Goal: Task Accomplishment & Management: Use online tool/utility

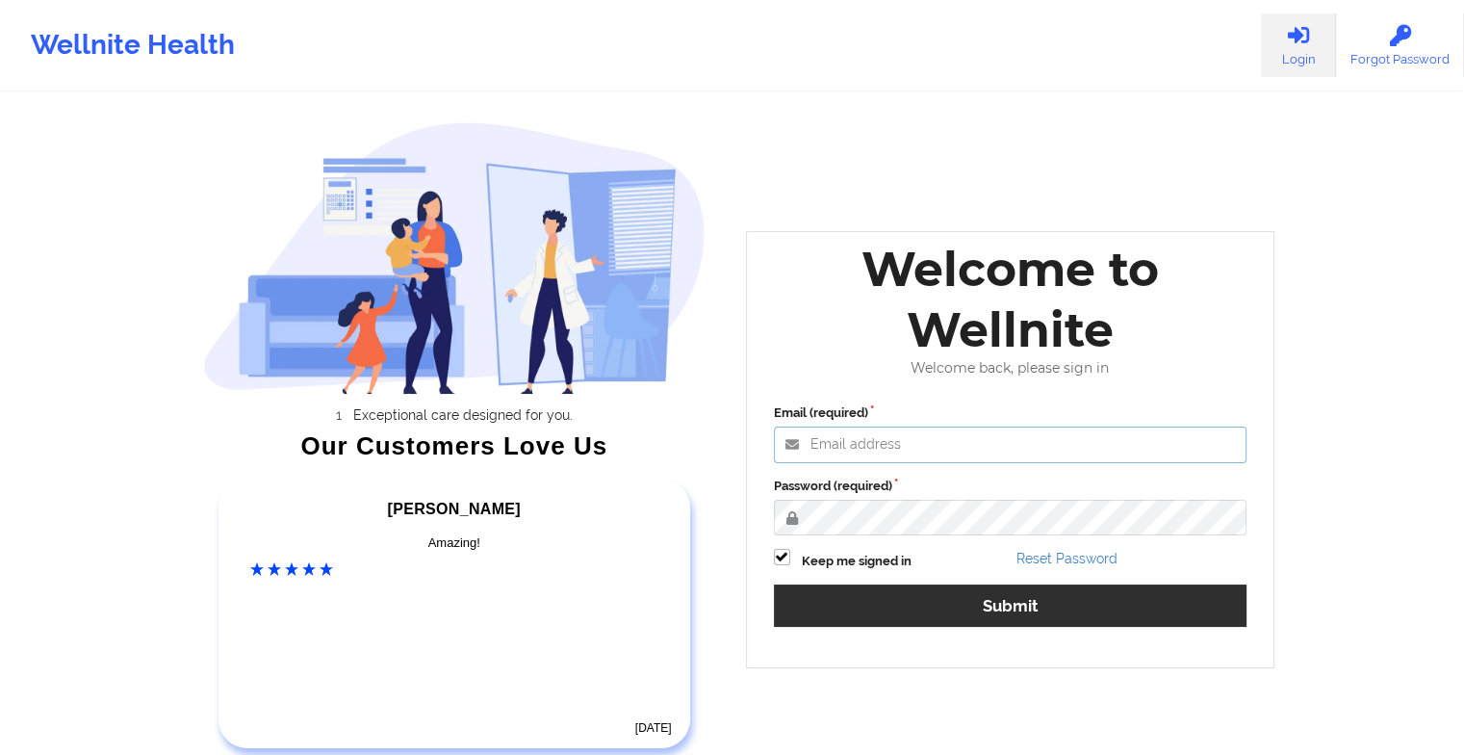
type input "[EMAIL_ADDRESS][DOMAIN_NAME]"
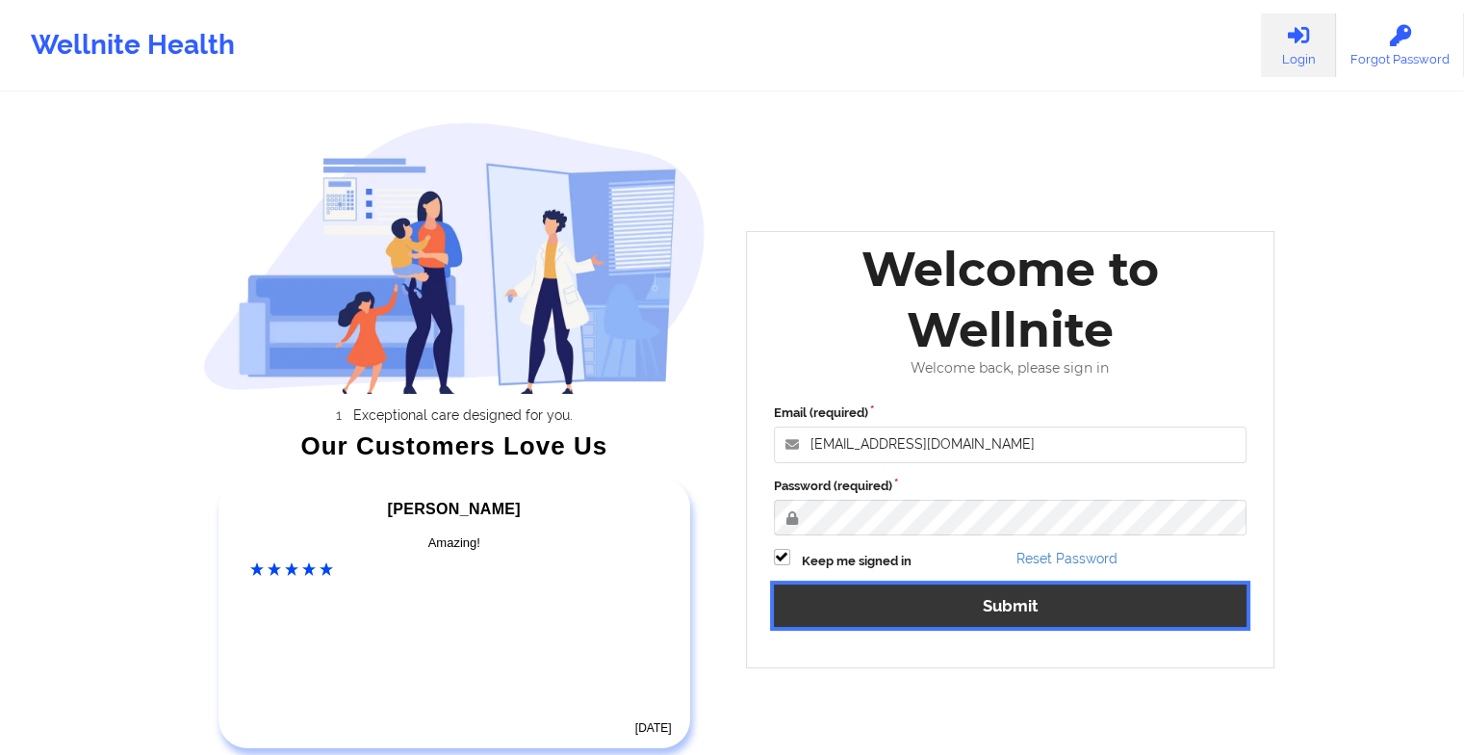
click at [975, 603] on button "Submit" at bounding box center [1011, 604] width 474 height 41
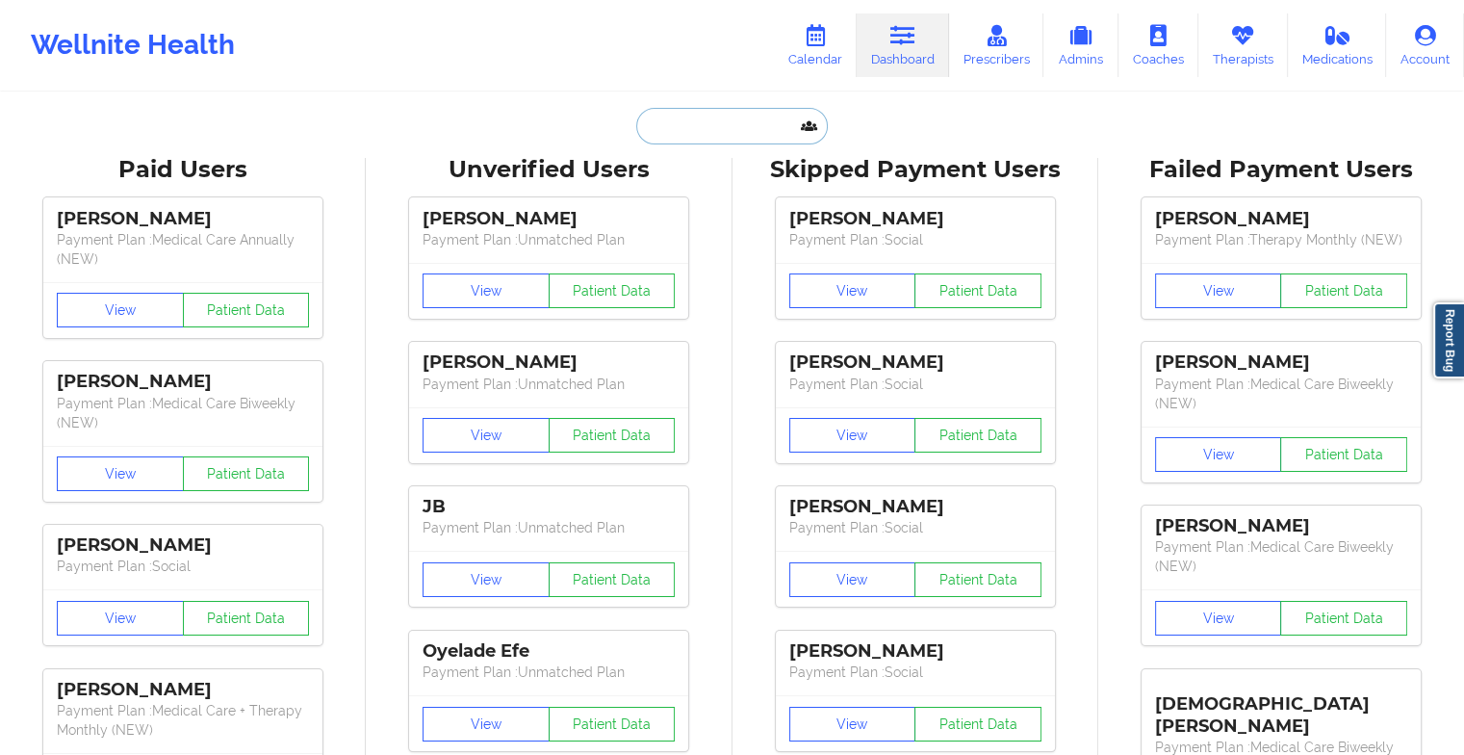
click at [724, 130] on input "text" at bounding box center [731, 126] width 191 height 37
click at [1248, 35] on icon at bounding box center [1242, 35] width 25 height 21
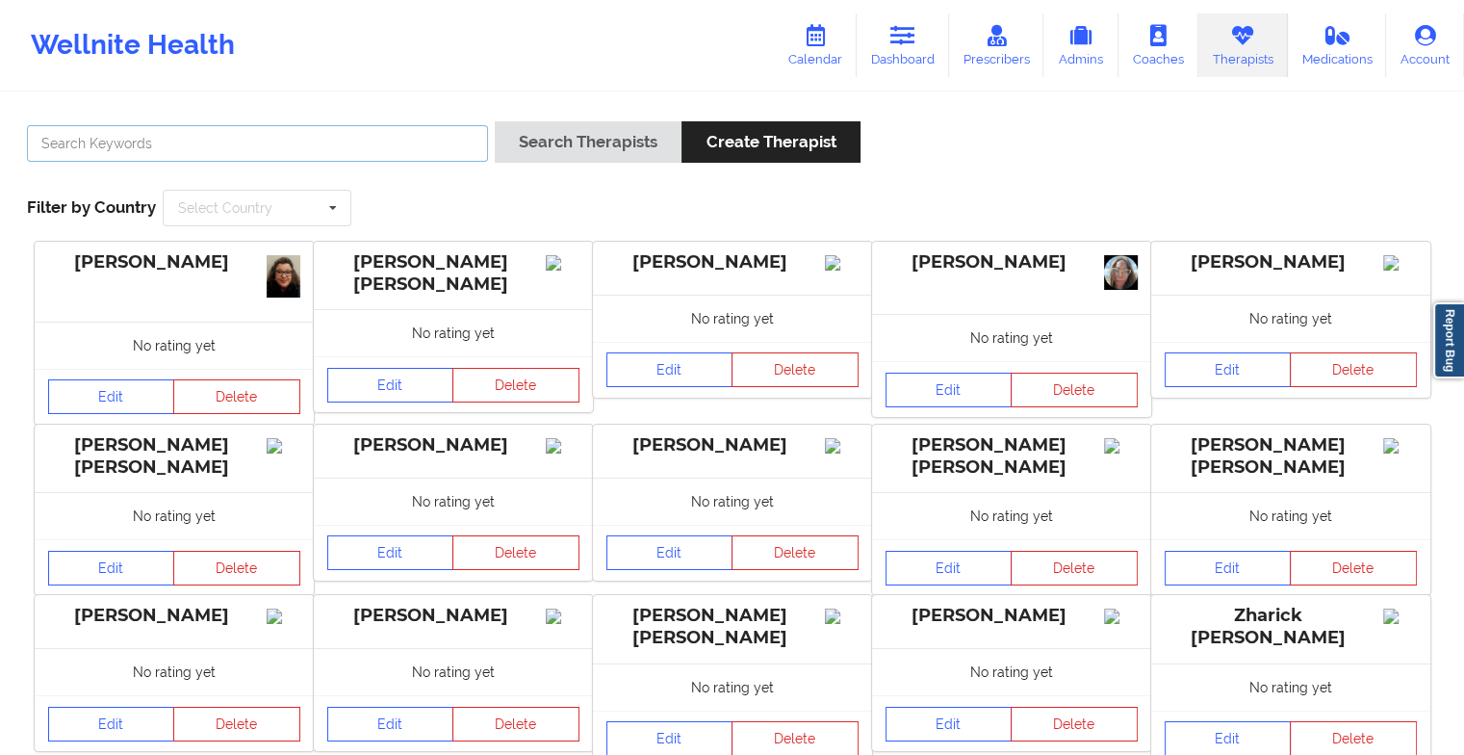
click at [453, 143] on input "text" at bounding box center [257, 143] width 461 height 37
type input "[PERSON_NAME]"
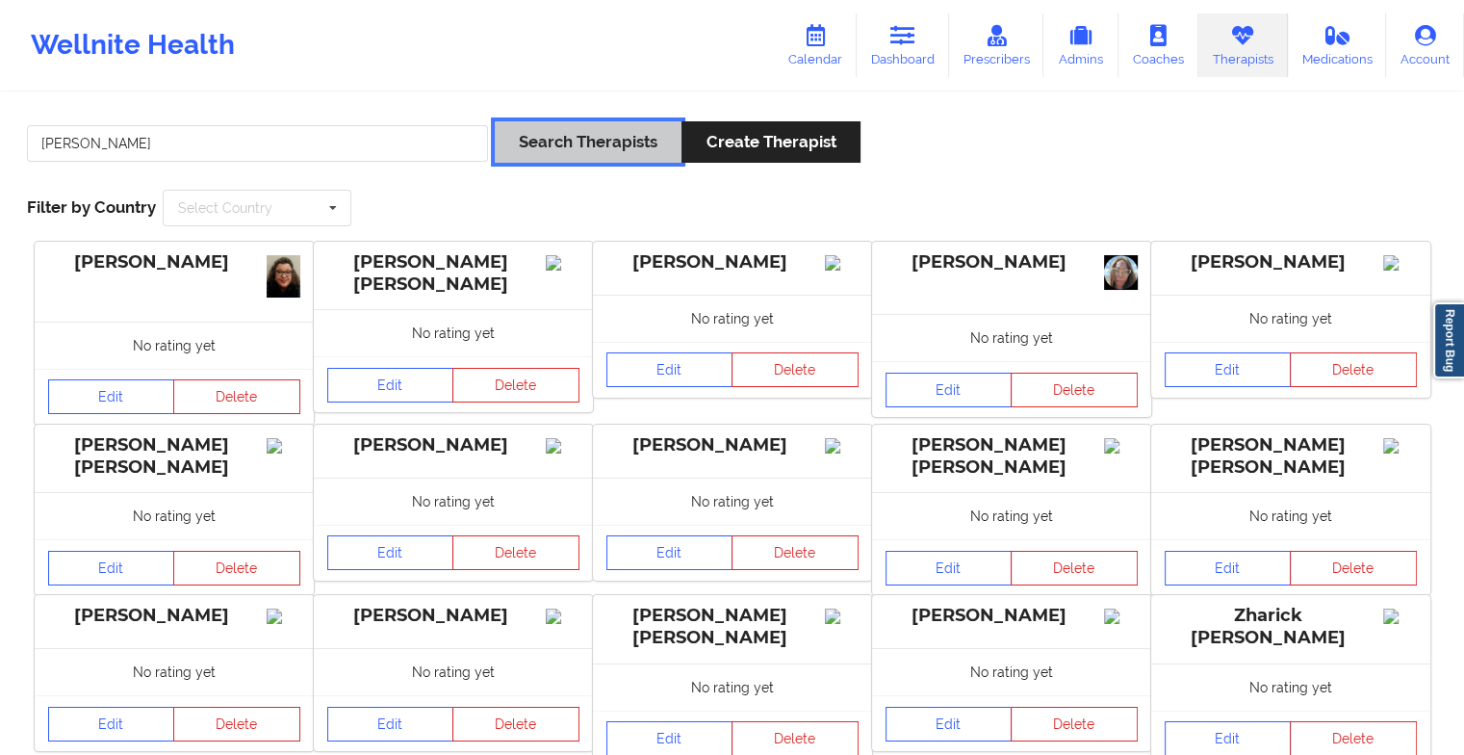
click at [520, 142] on button "Search Therapists" at bounding box center [588, 141] width 187 height 41
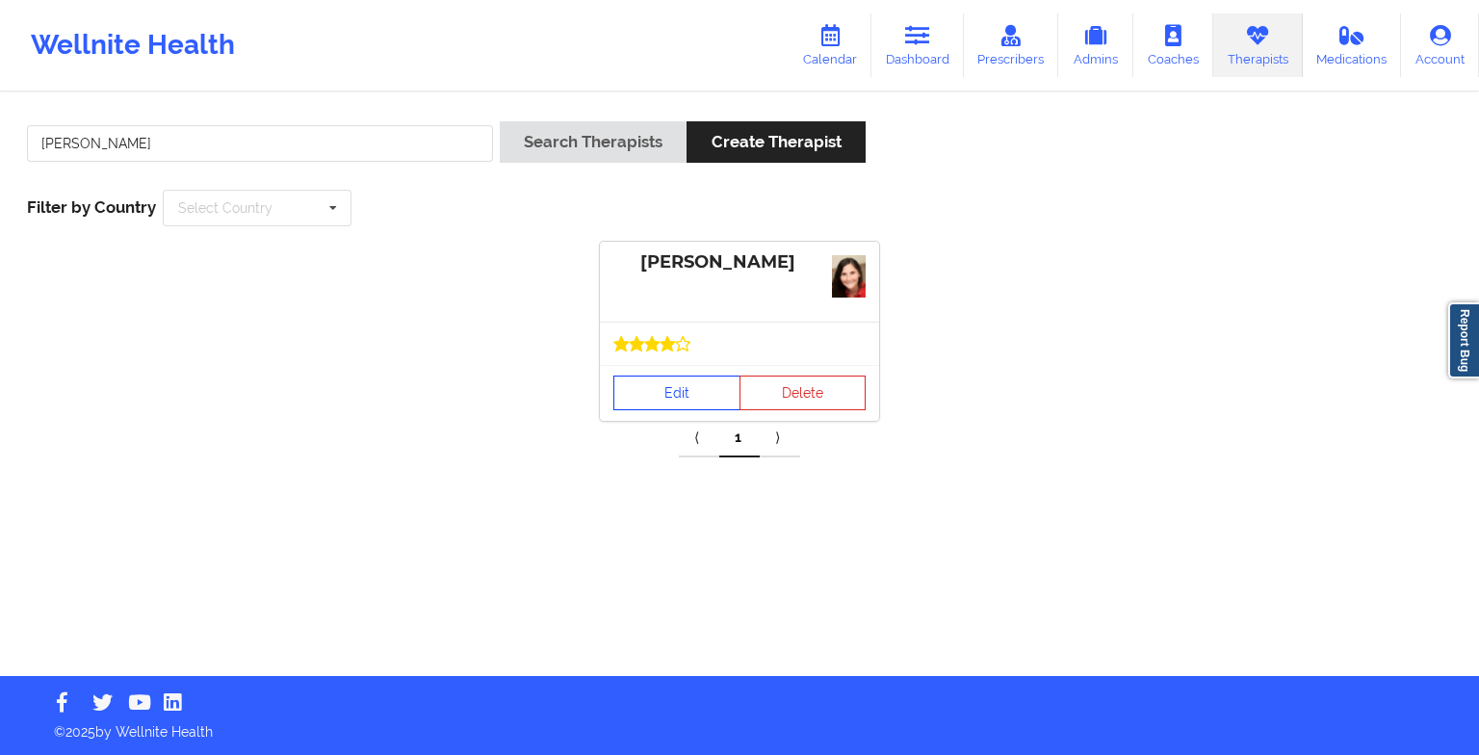
click at [682, 384] on link "Edit" at bounding box center [676, 392] width 127 height 35
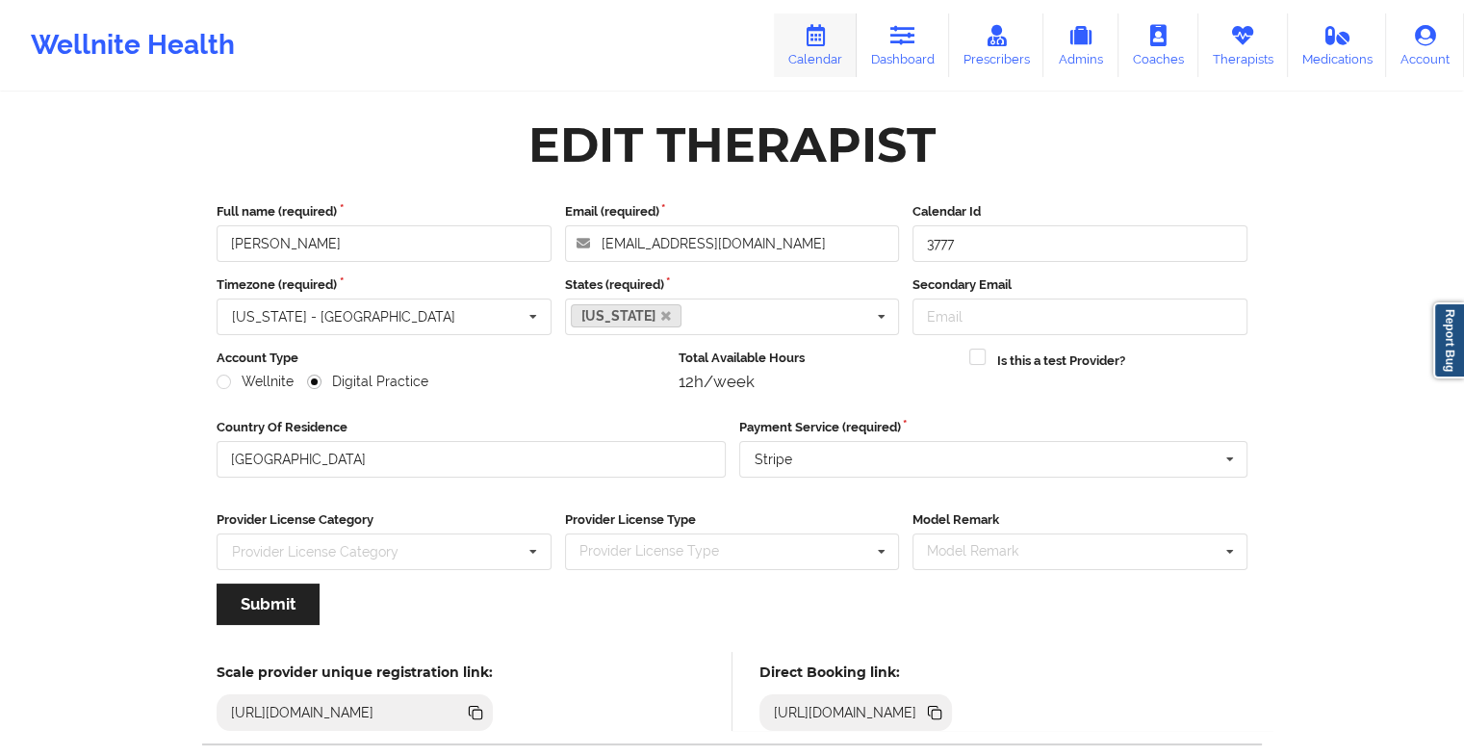
click at [857, 20] on link "Calendar" at bounding box center [815, 45] width 83 height 64
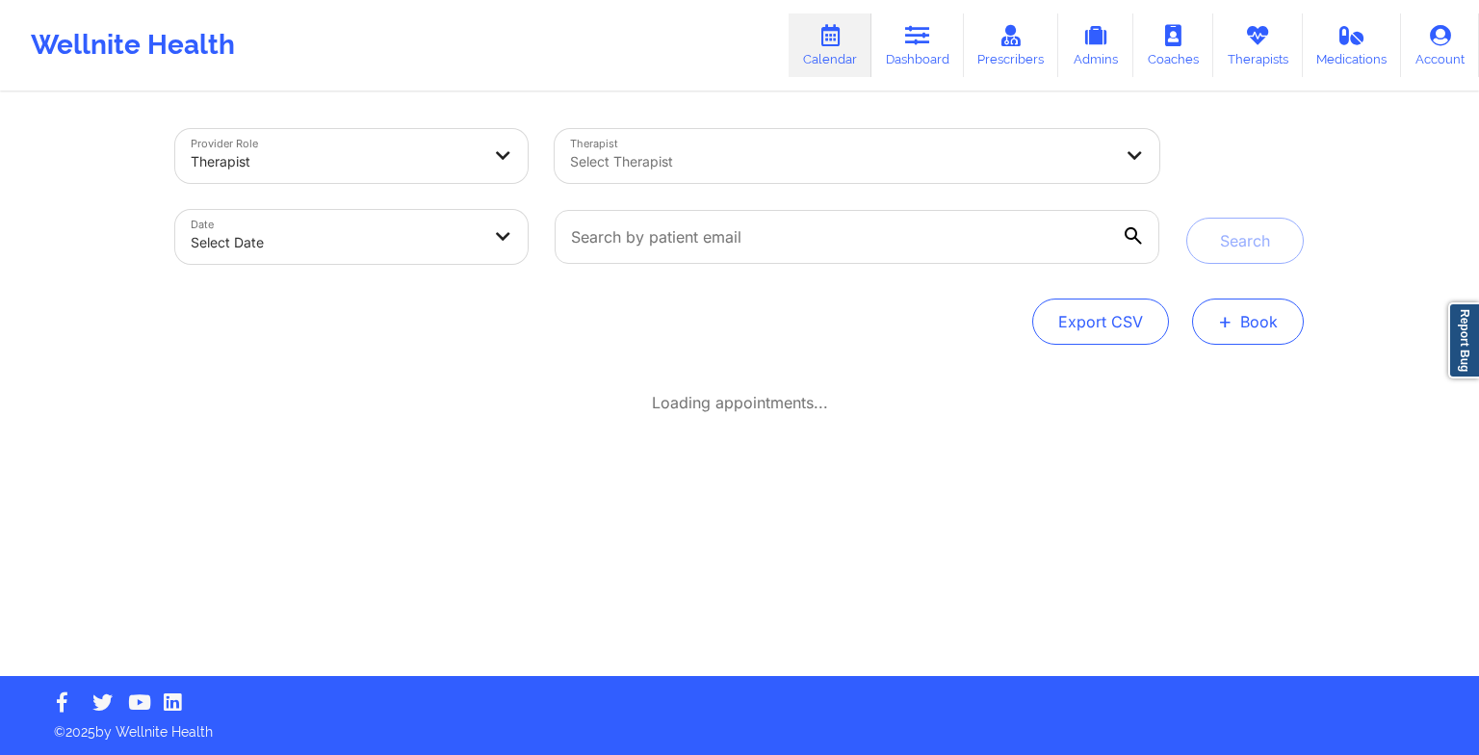
click at [1248, 316] on button "+ Book" at bounding box center [1248, 321] width 112 height 46
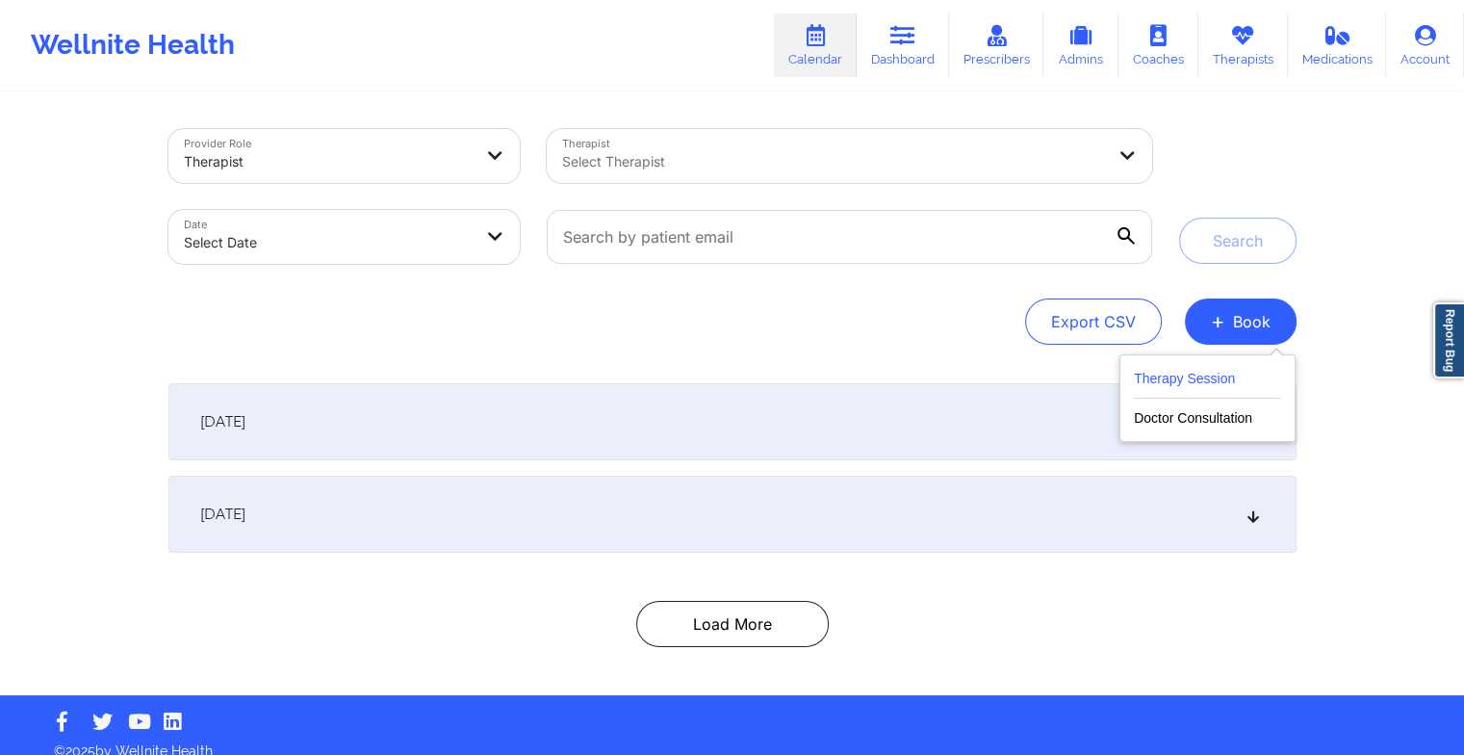
click at [1171, 375] on button "Therapy Session" at bounding box center [1207, 383] width 147 height 32
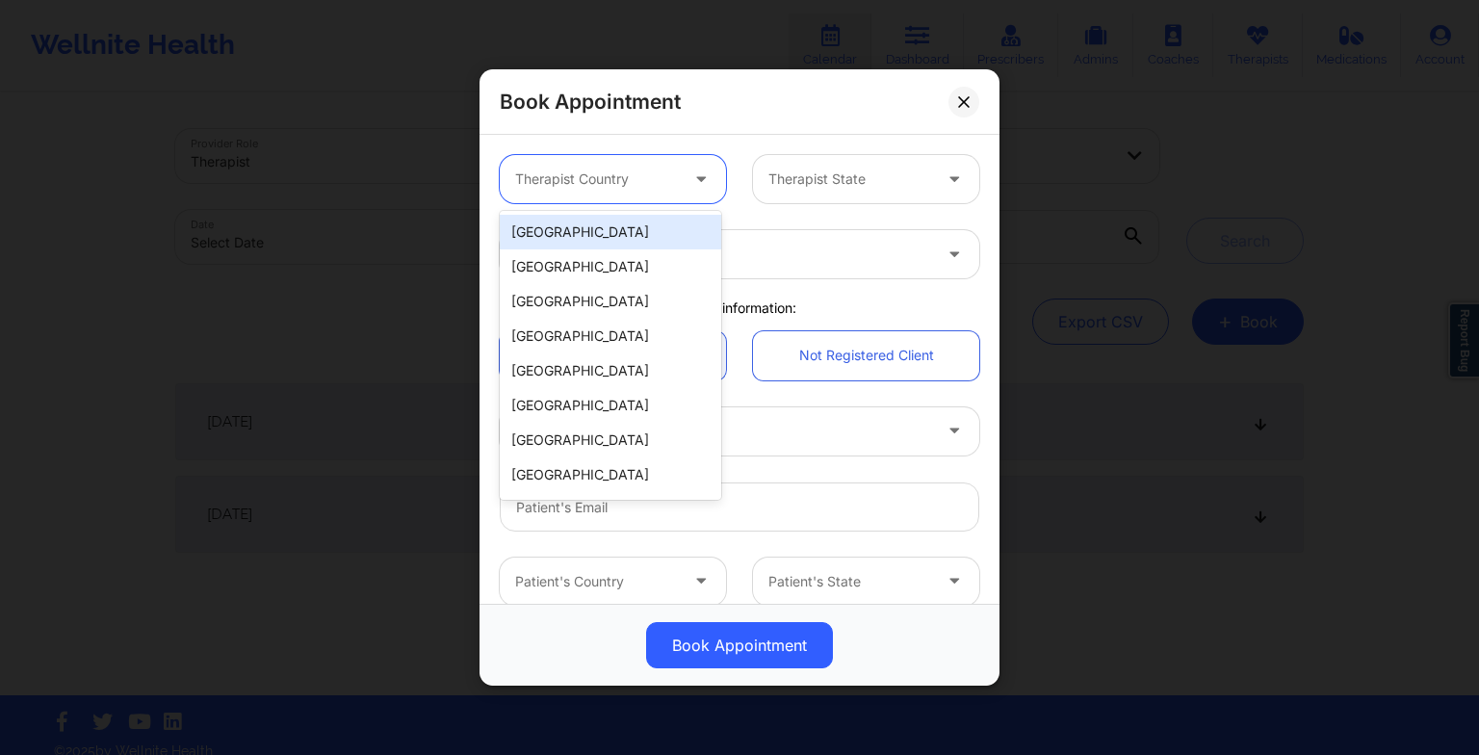
click at [680, 189] on div at bounding box center [703, 179] width 46 height 48
click at [651, 243] on div "[GEOGRAPHIC_DATA]" at bounding box center [610, 232] width 221 height 35
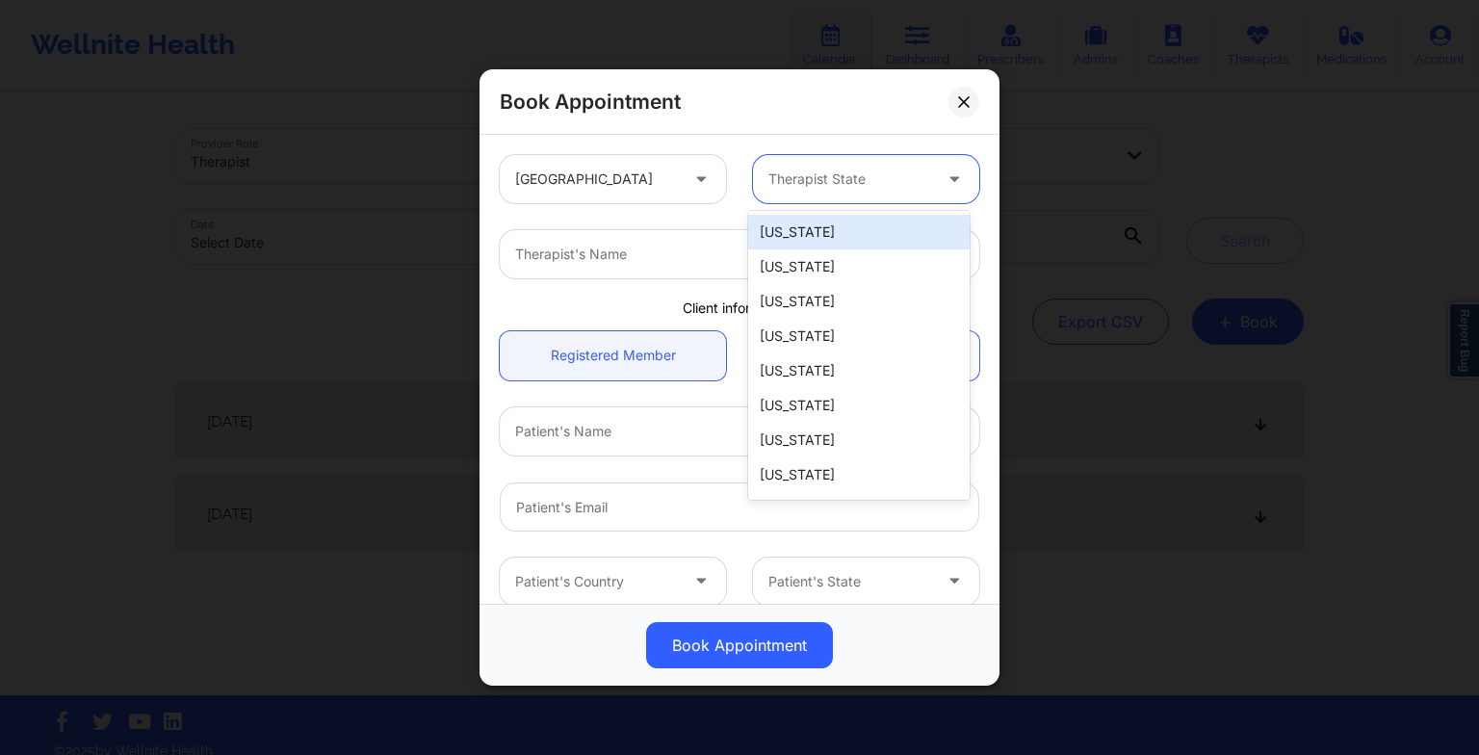
click at [787, 192] on div "Therapist State" at bounding box center [843, 179] width 180 height 48
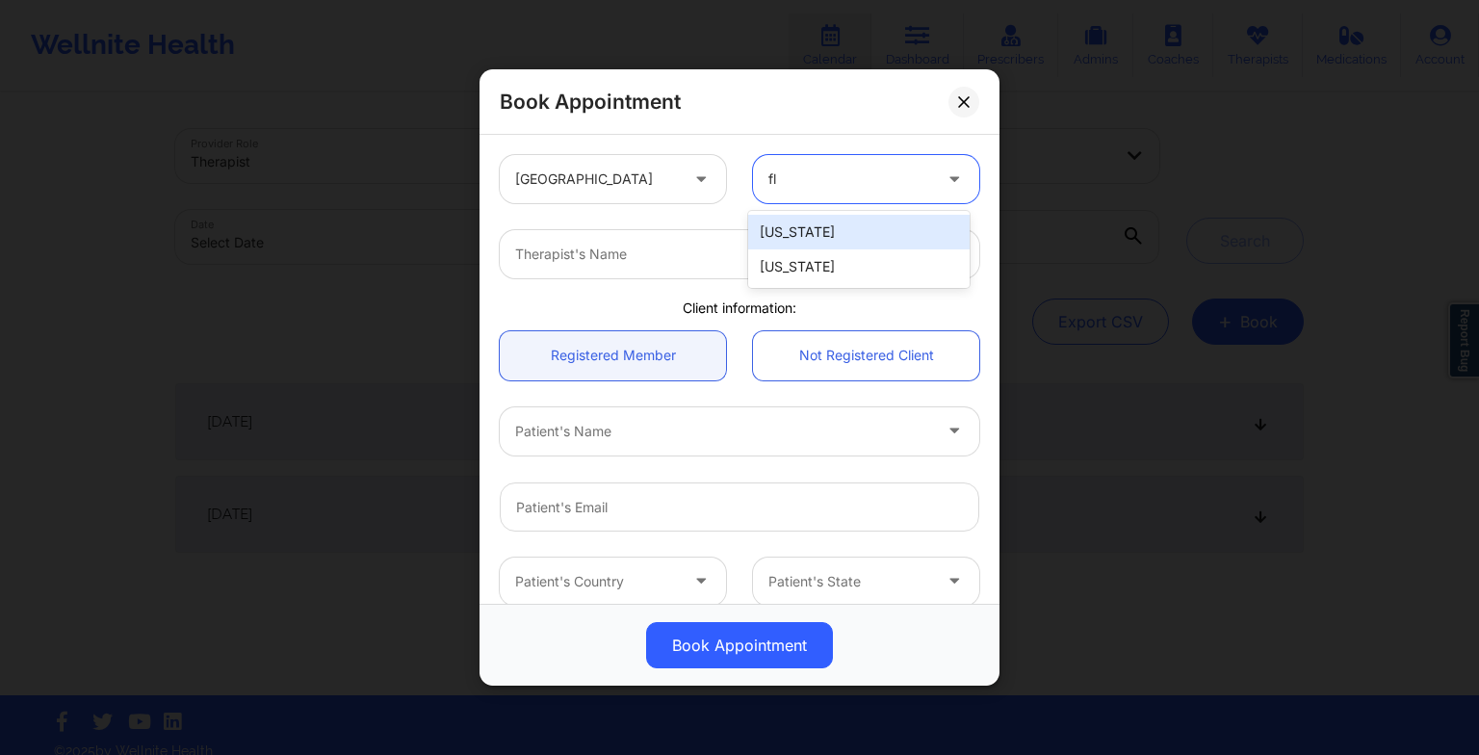
type input "flo"
click at [795, 227] on div "[US_STATE]" at bounding box center [858, 232] width 221 height 35
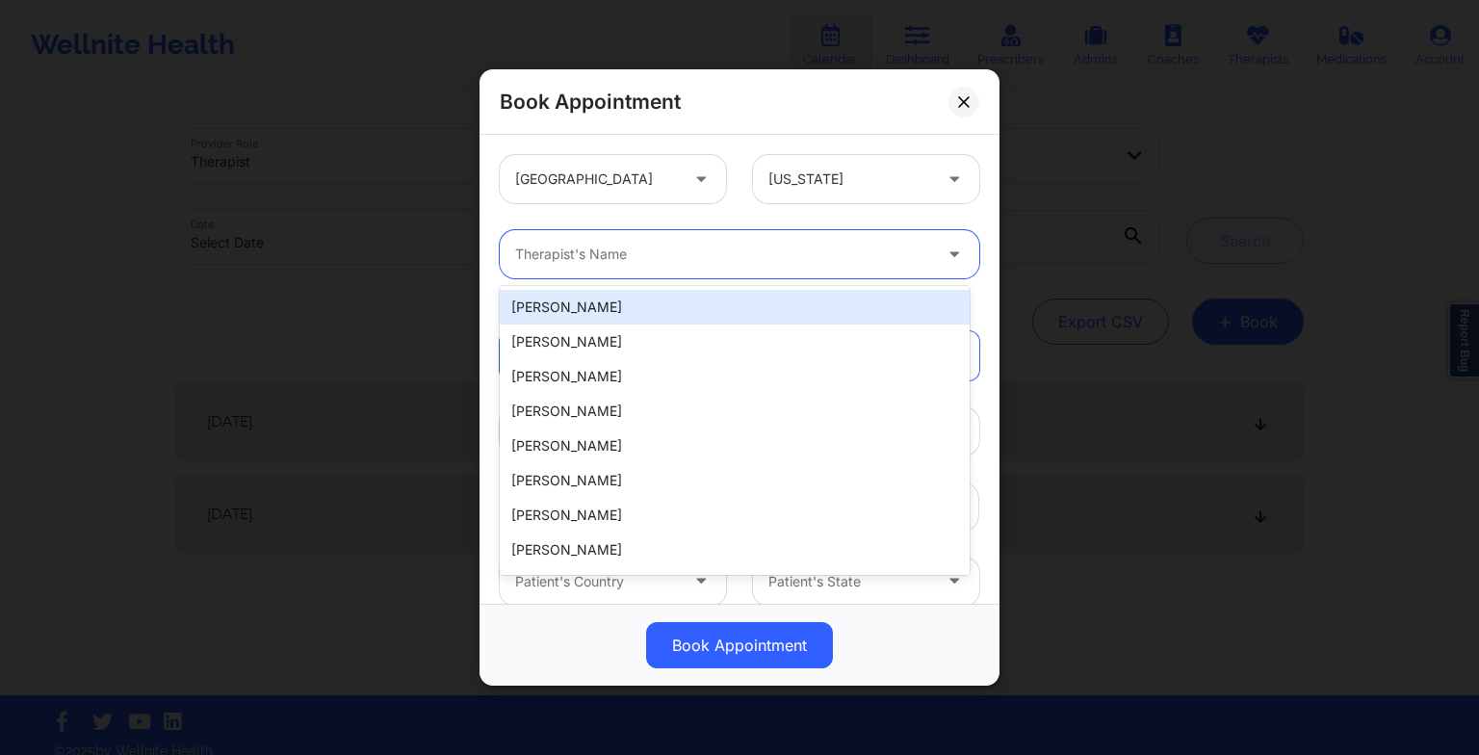
click at [728, 262] on div at bounding box center [723, 254] width 416 height 23
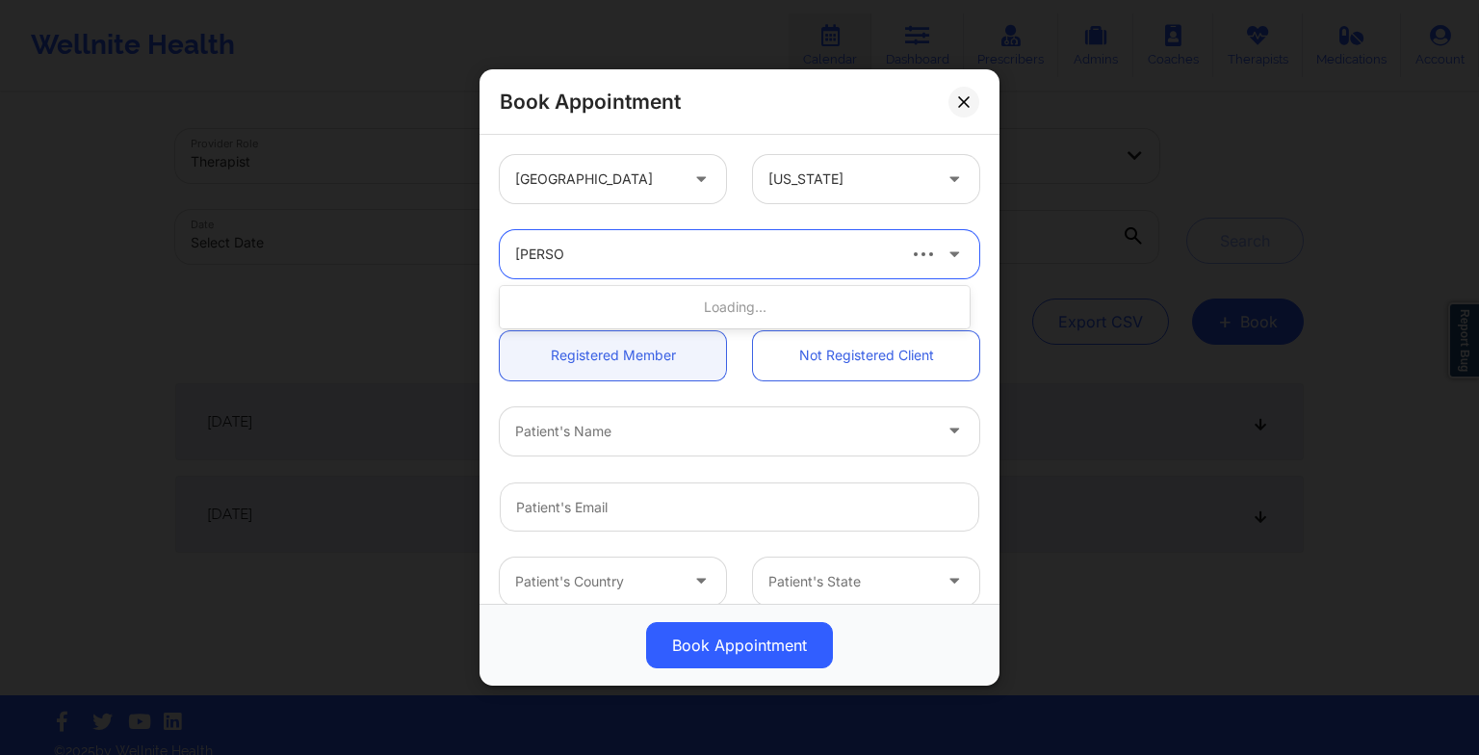
type input "[PERSON_NAME]"
click at [651, 320] on div "[PERSON_NAME]" at bounding box center [735, 307] width 470 height 35
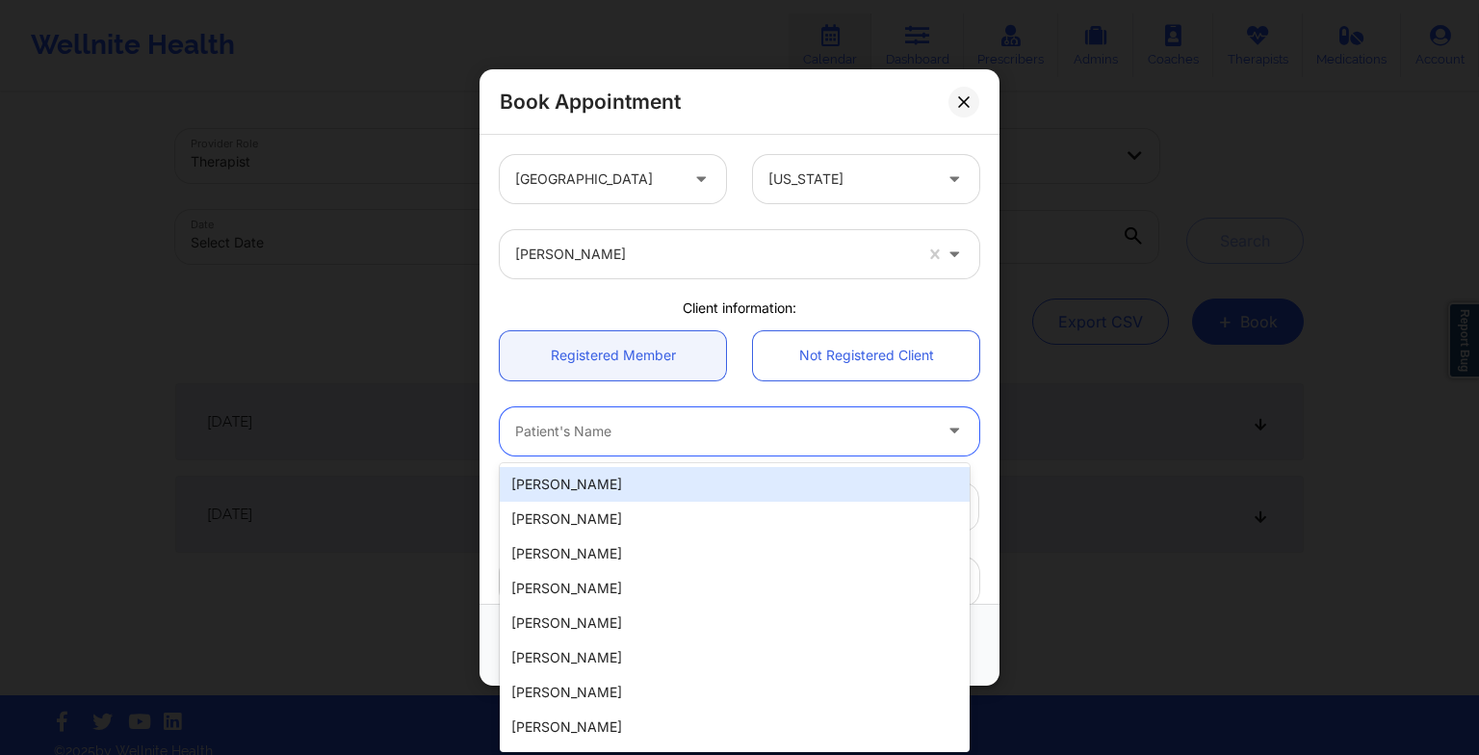
click at [623, 442] on div "Patient's Name" at bounding box center [716, 431] width 433 height 48
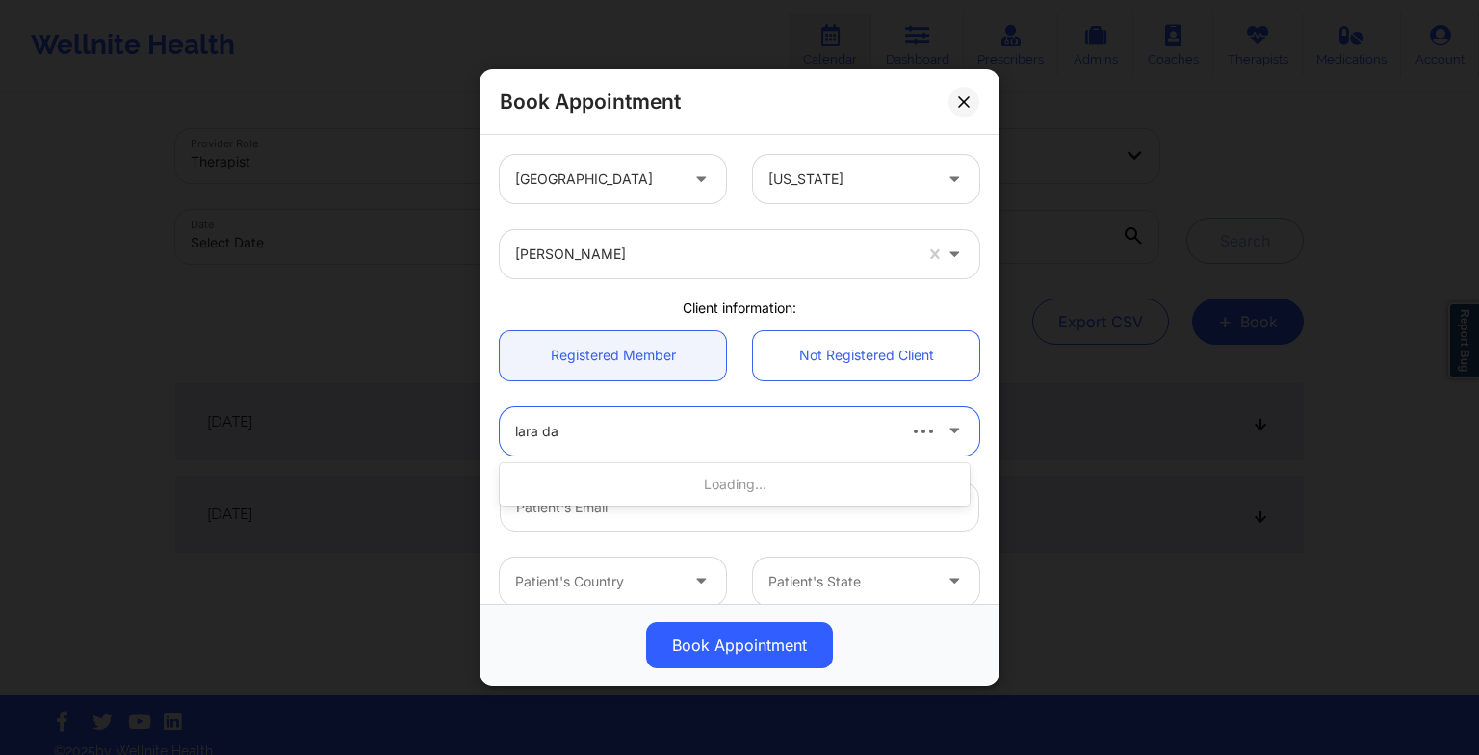
type input "[PERSON_NAME]"
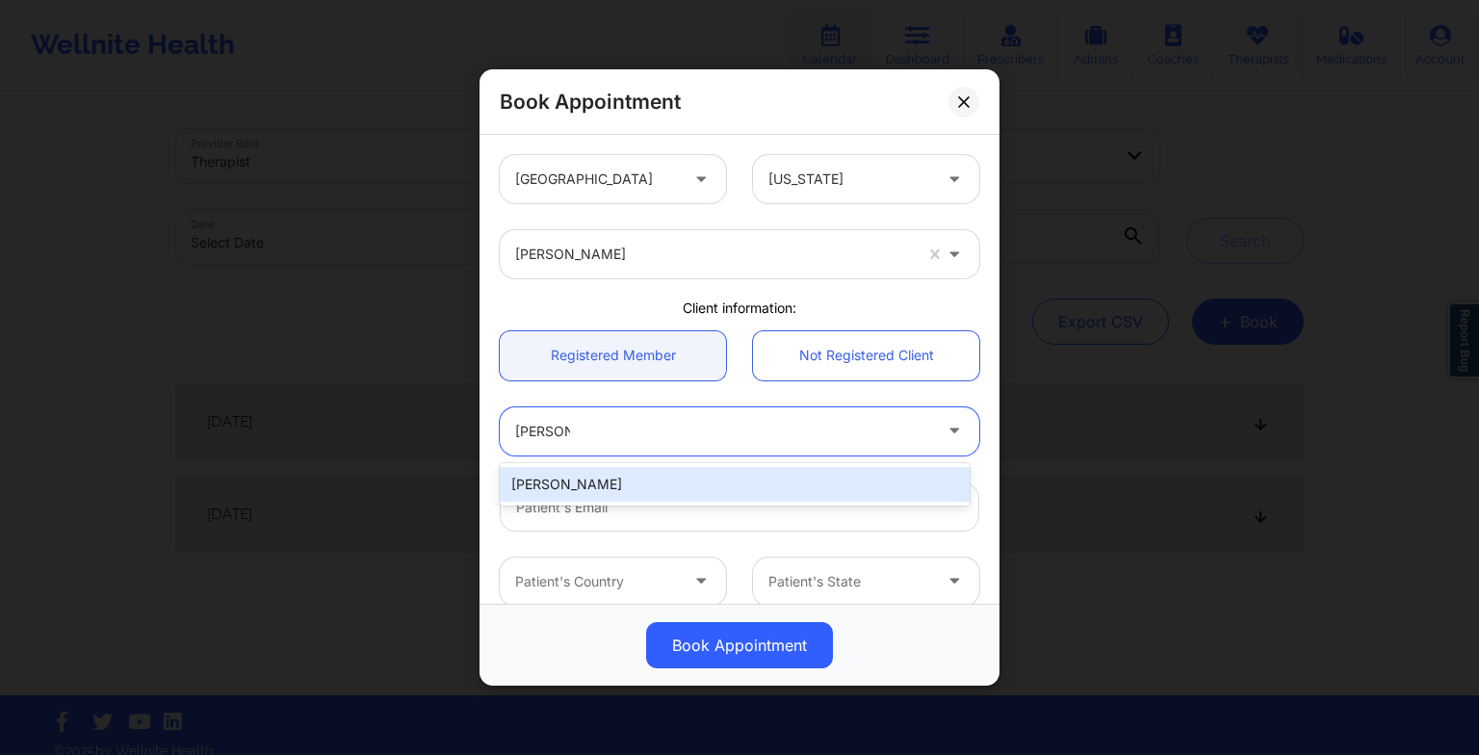
click at [894, 501] on div "[PERSON_NAME]" at bounding box center [735, 484] width 470 height 35
type input "[EMAIL_ADDRESS][DOMAIN_NAME]"
type input "[PHONE_NUMBER]"
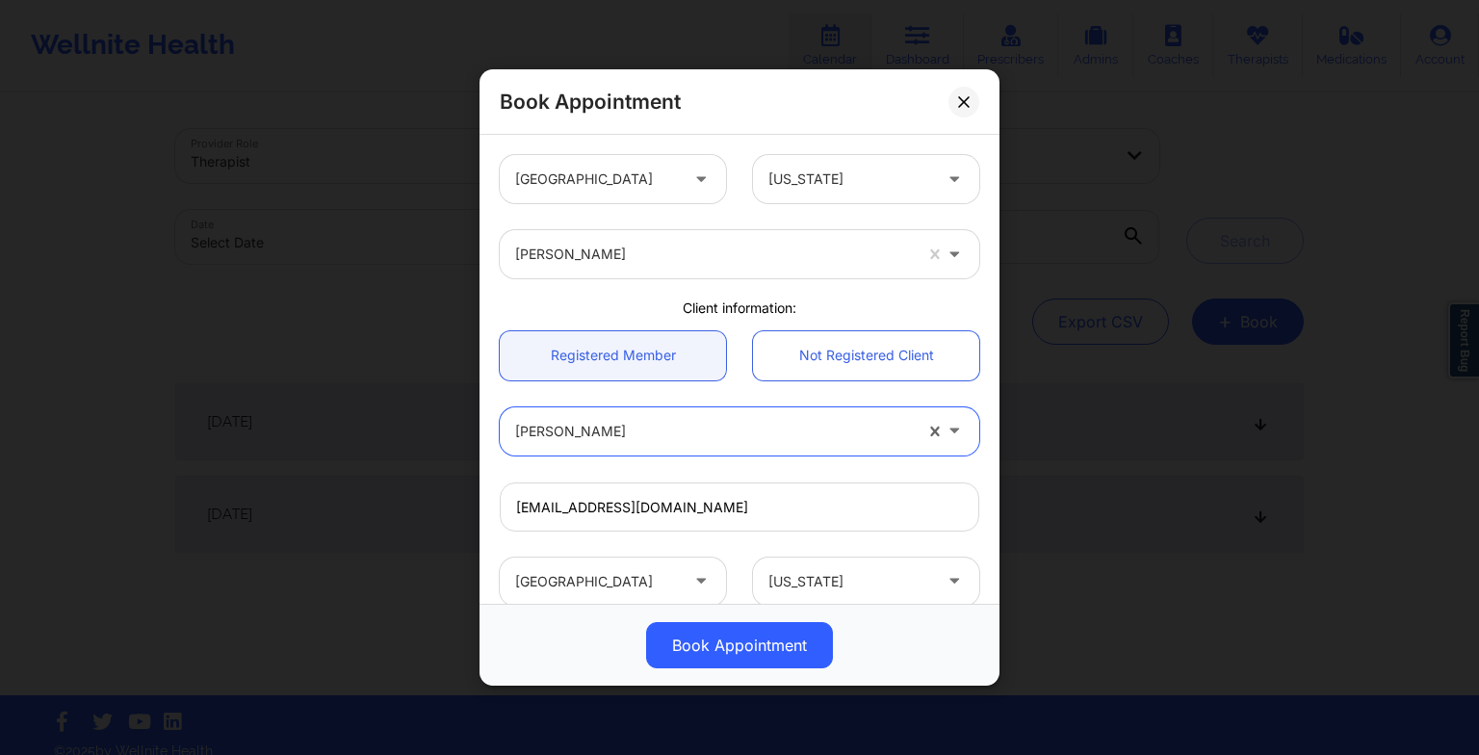
scroll to position [348, 0]
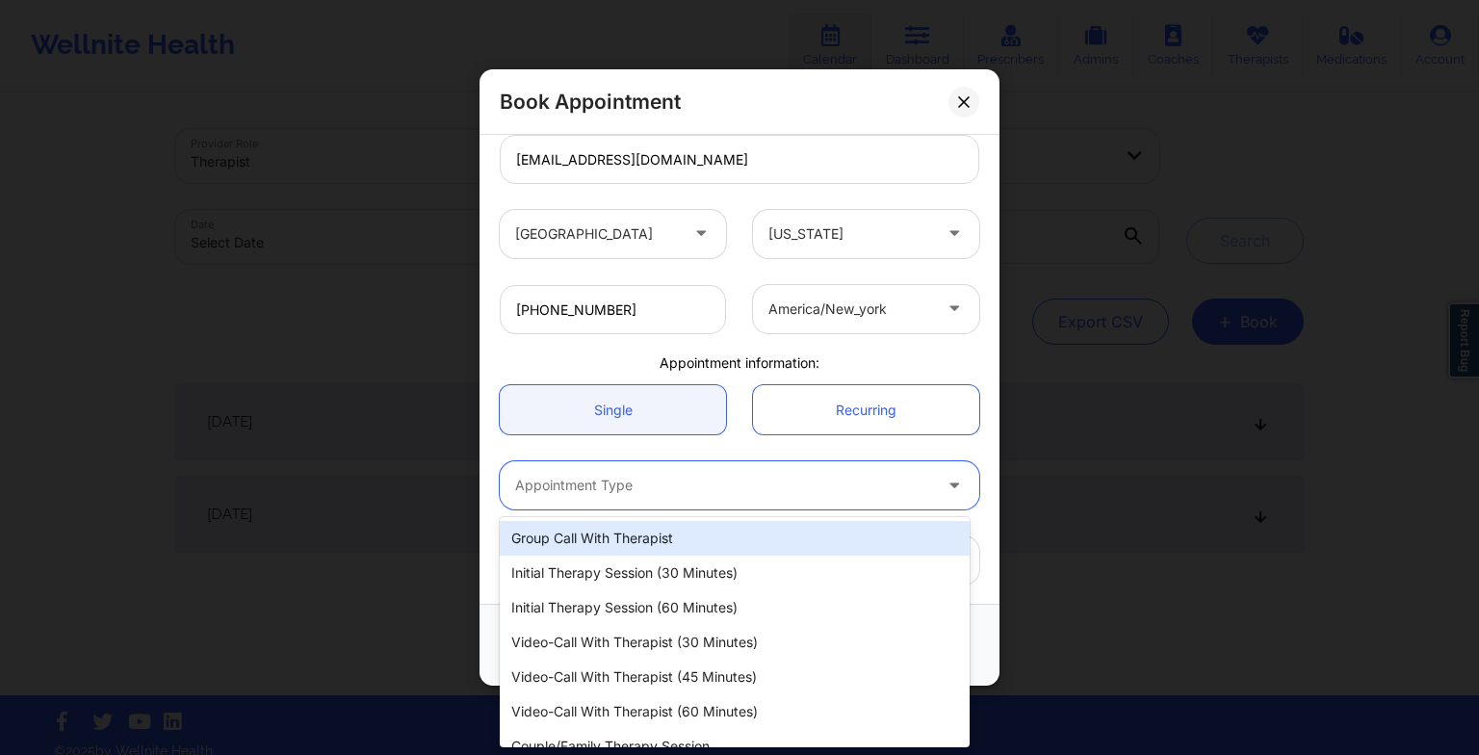
click at [709, 496] on div "Appointment Type" at bounding box center [716, 485] width 433 height 48
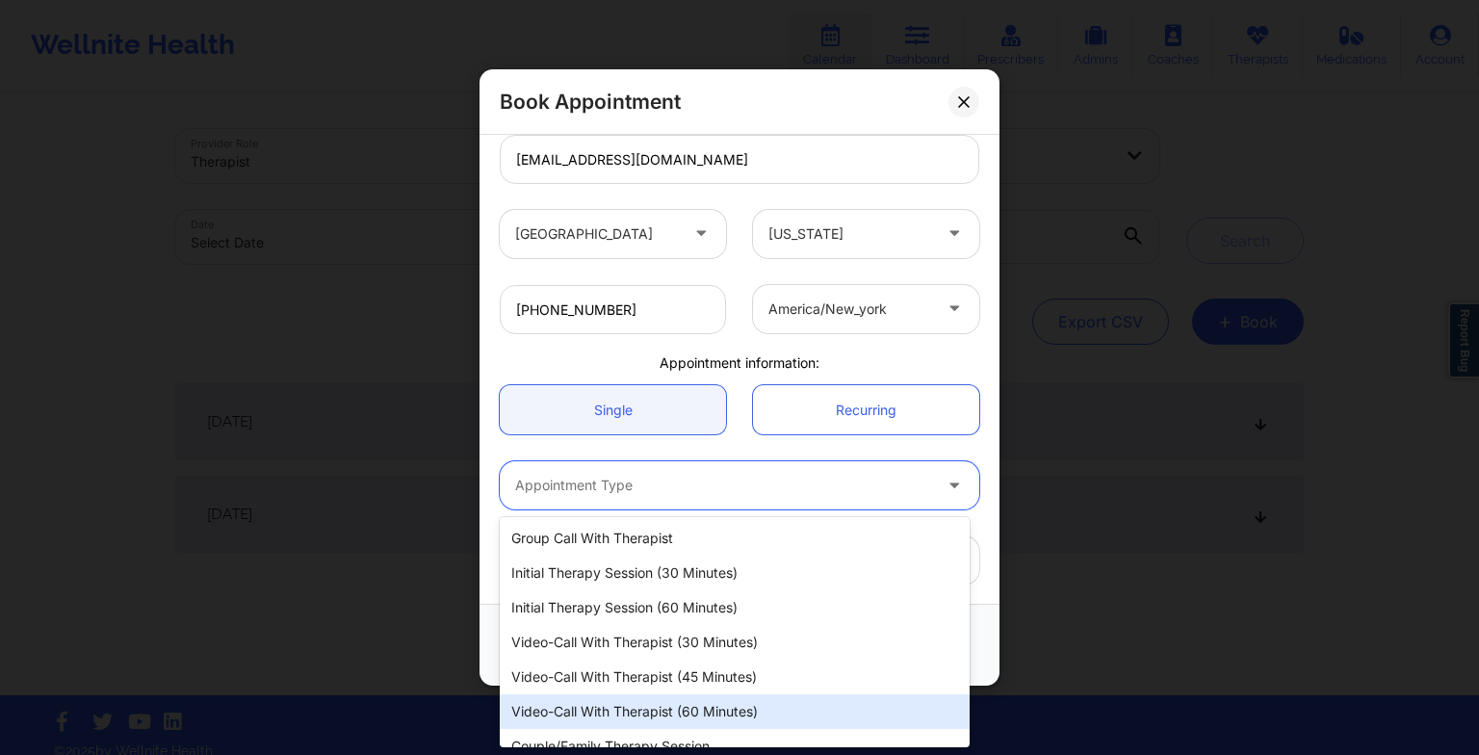
click at [697, 712] on div "Video-Call with Therapist (60 minutes)" at bounding box center [735, 711] width 470 height 35
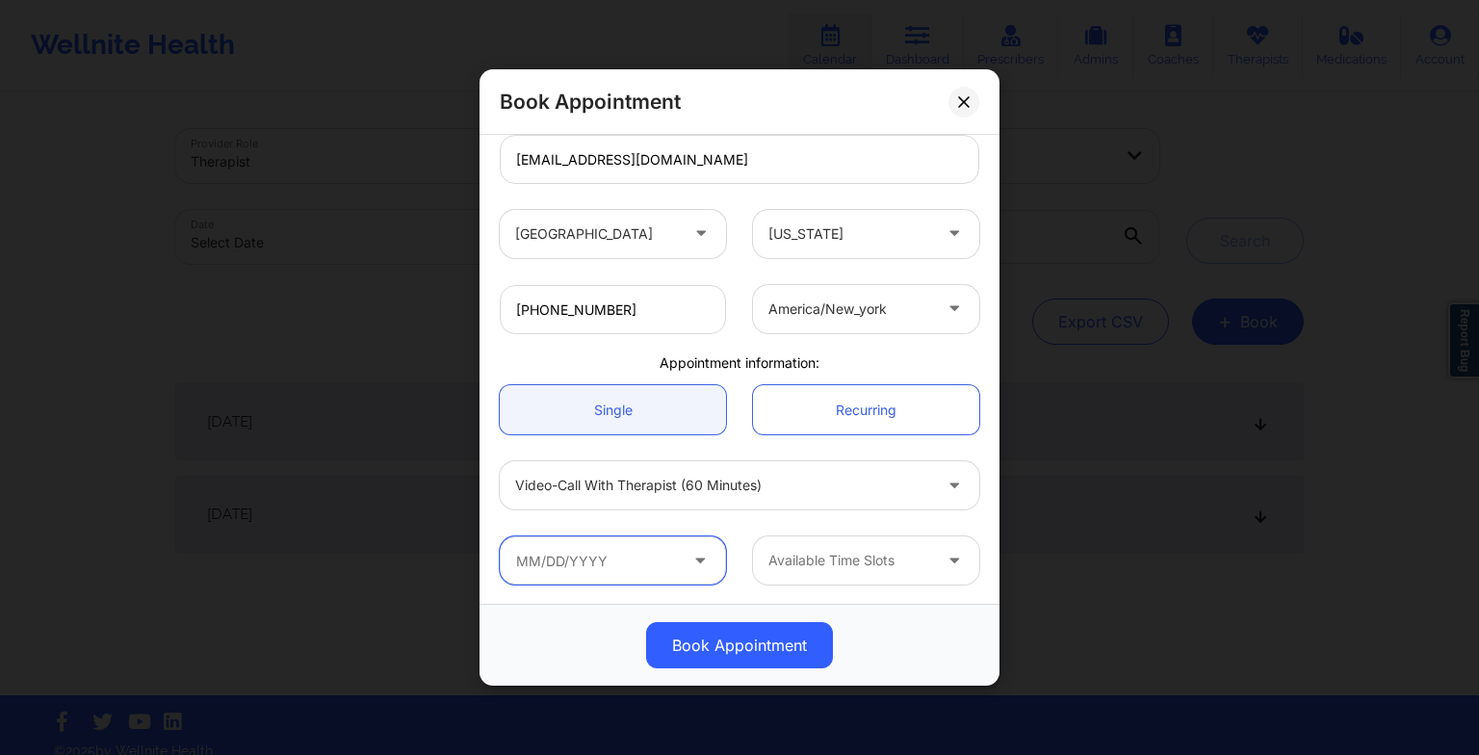
click at [645, 571] on input "text" at bounding box center [613, 560] width 226 height 48
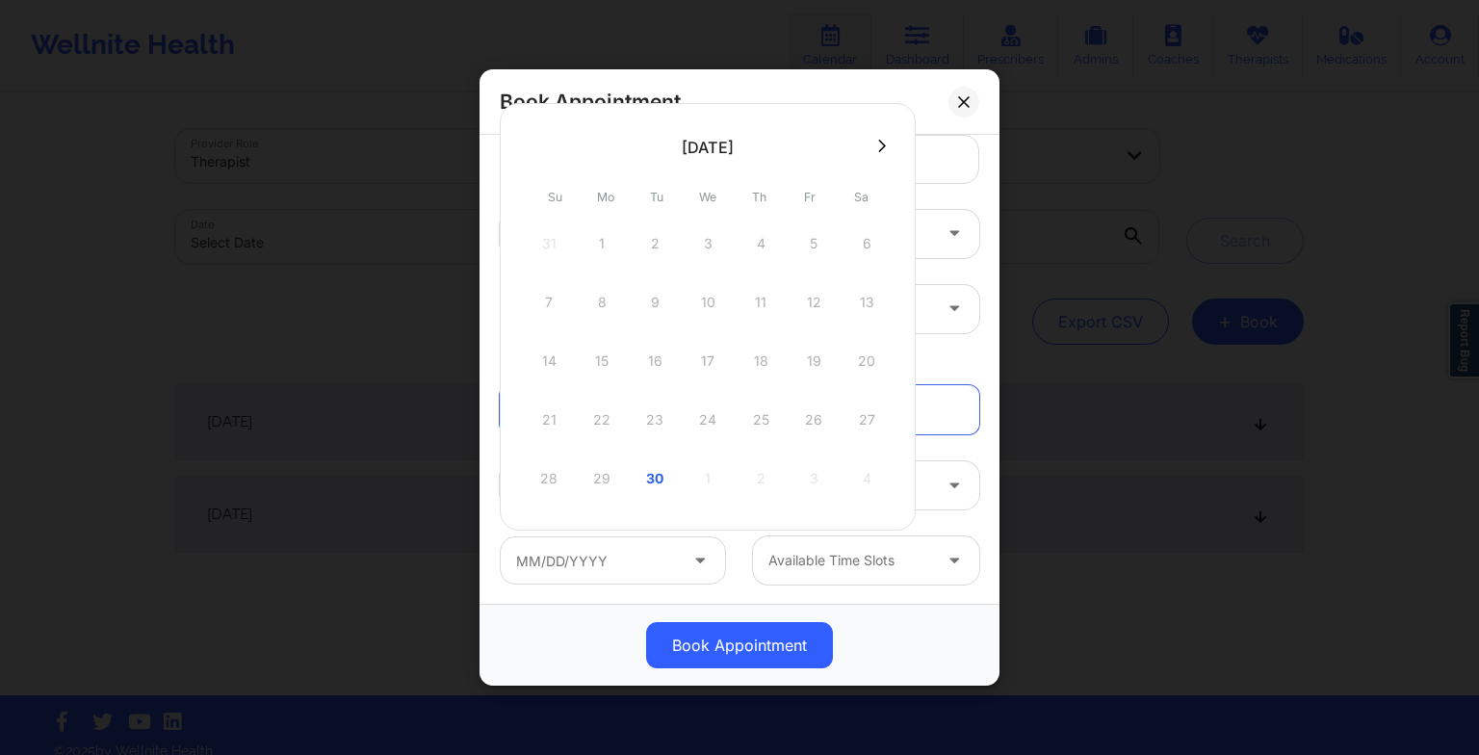
click at [877, 142] on button at bounding box center [881, 146] width 19 height 16
click at [714, 365] on div "15" at bounding box center [707, 361] width 48 height 54
type input "[DATE]"
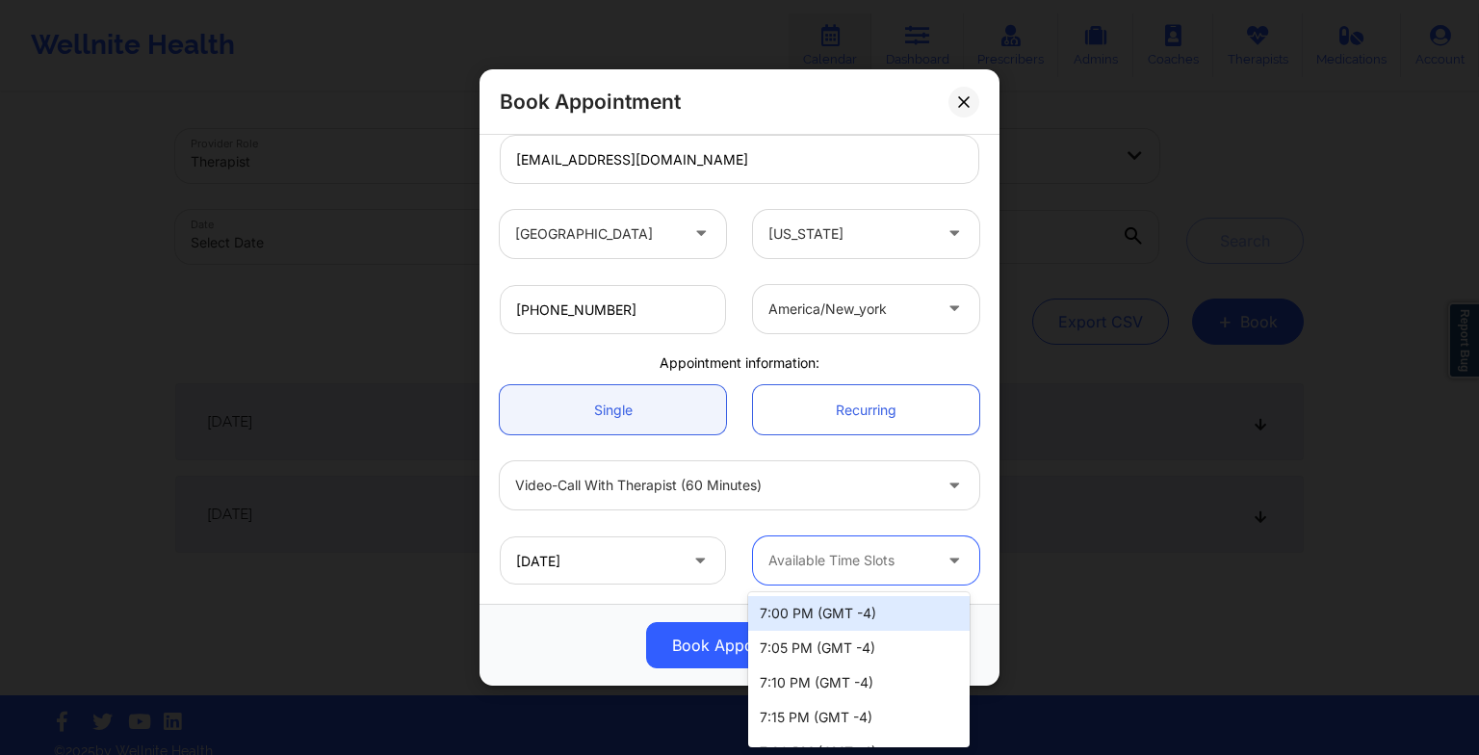
click at [788, 564] on div at bounding box center [849, 560] width 163 height 23
click at [784, 562] on div at bounding box center [849, 560] width 163 height 23
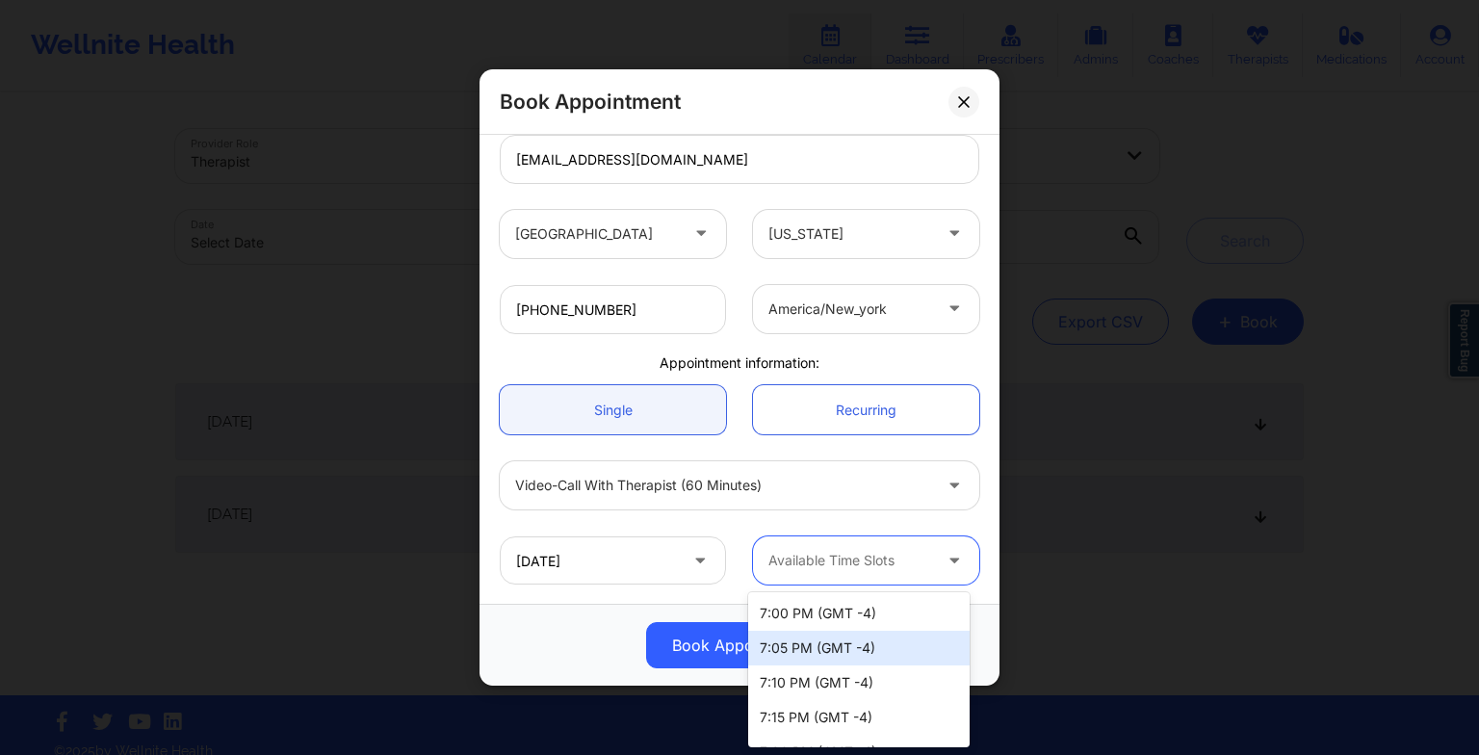
scroll to position [337, 0]
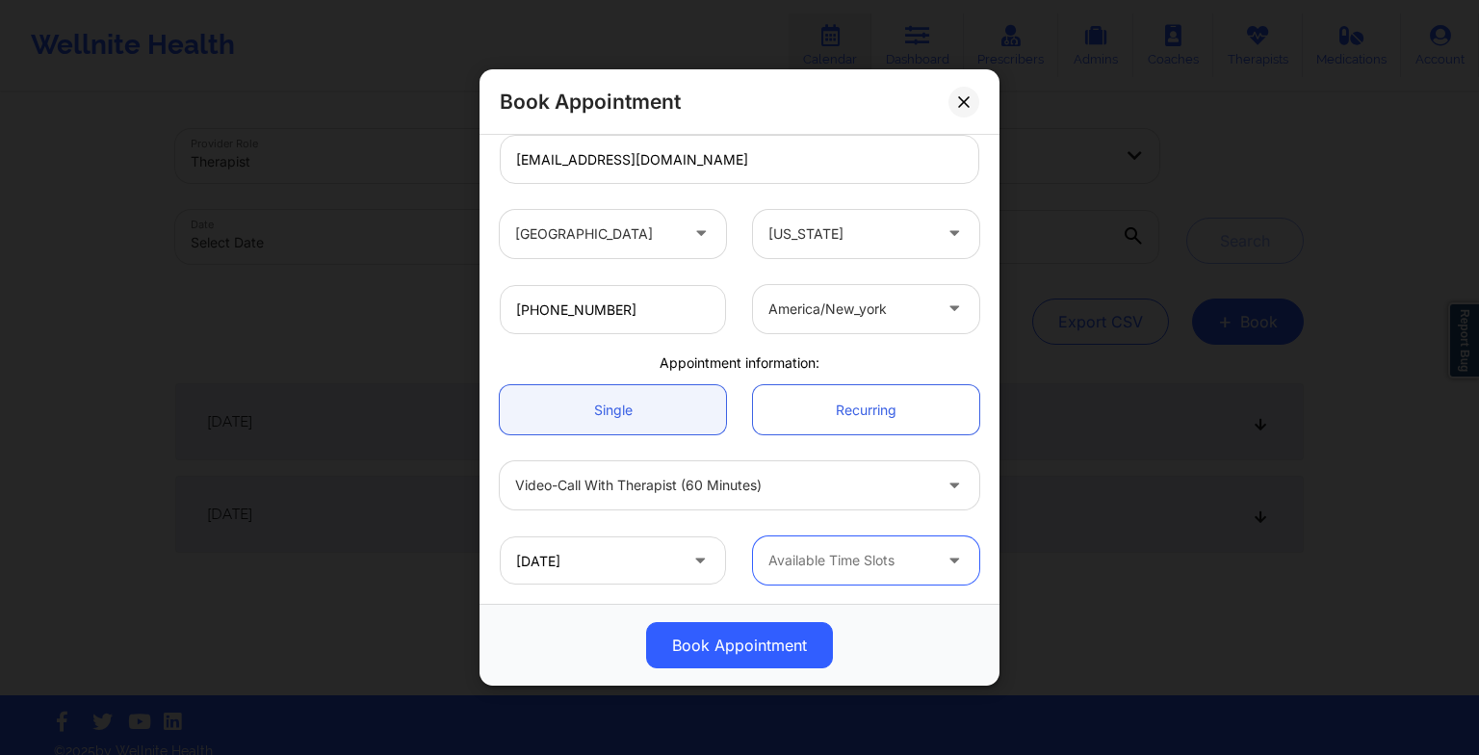
click at [837, 574] on div "Available Time Slots" at bounding box center [843, 560] width 180 height 48
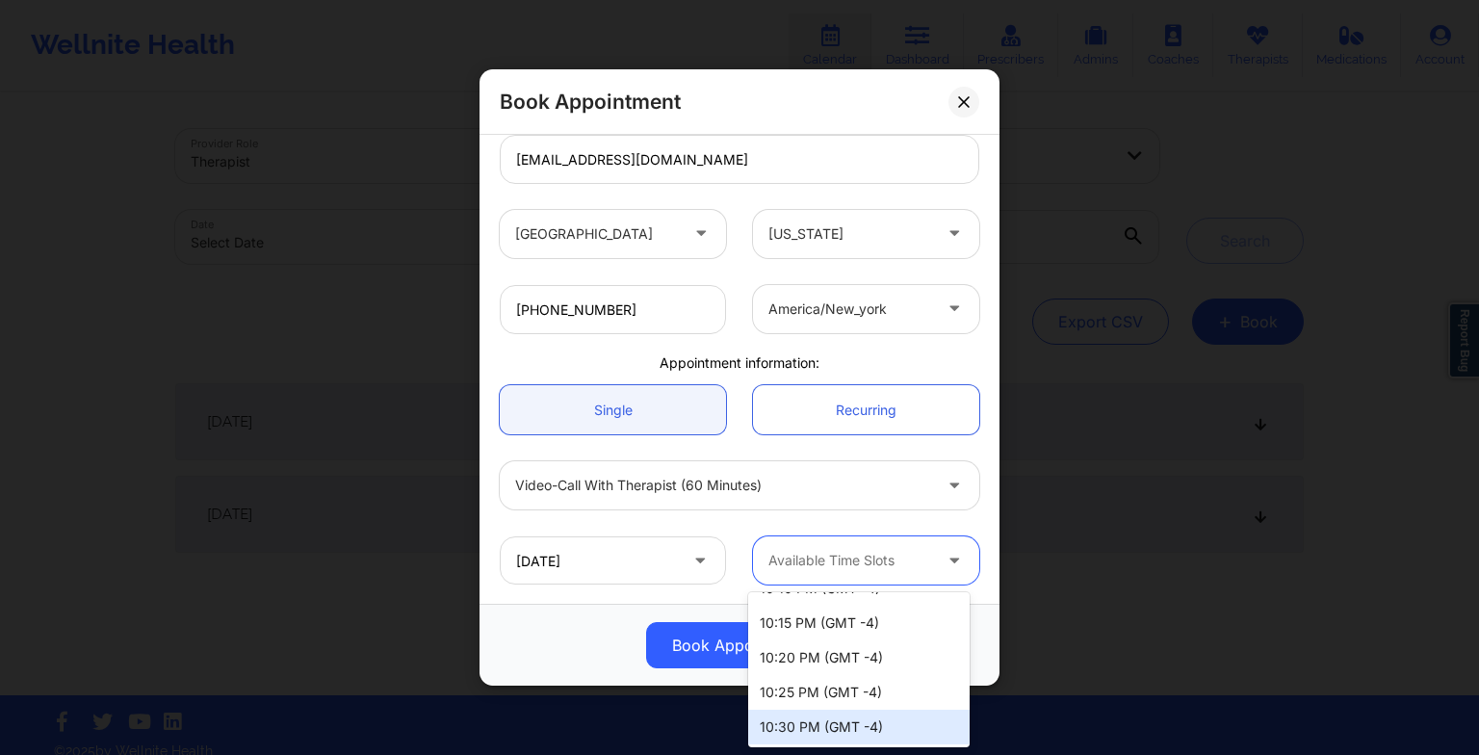
click at [832, 722] on div "10:30 PM (GMT -4)" at bounding box center [858, 726] width 221 height 35
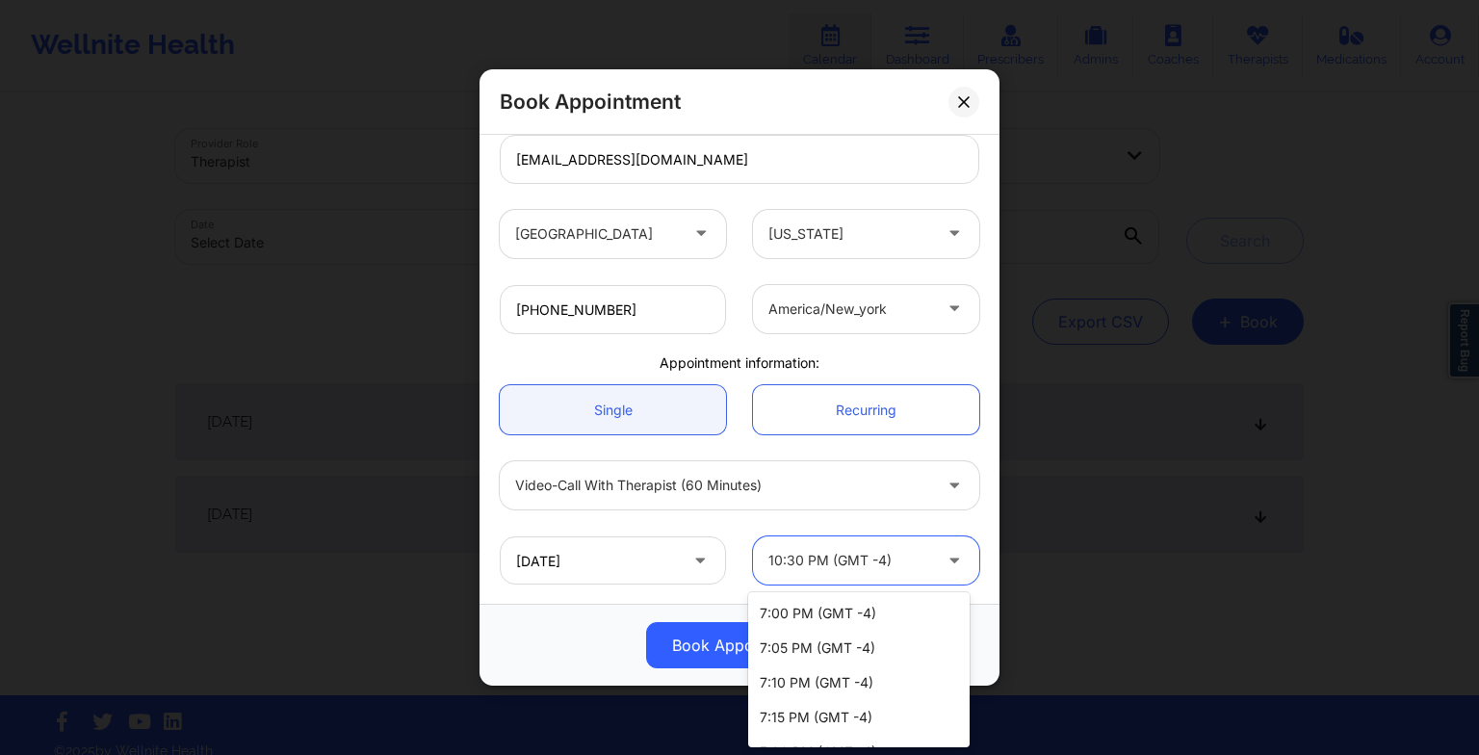
click at [865, 566] on div at bounding box center [849, 560] width 163 height 23
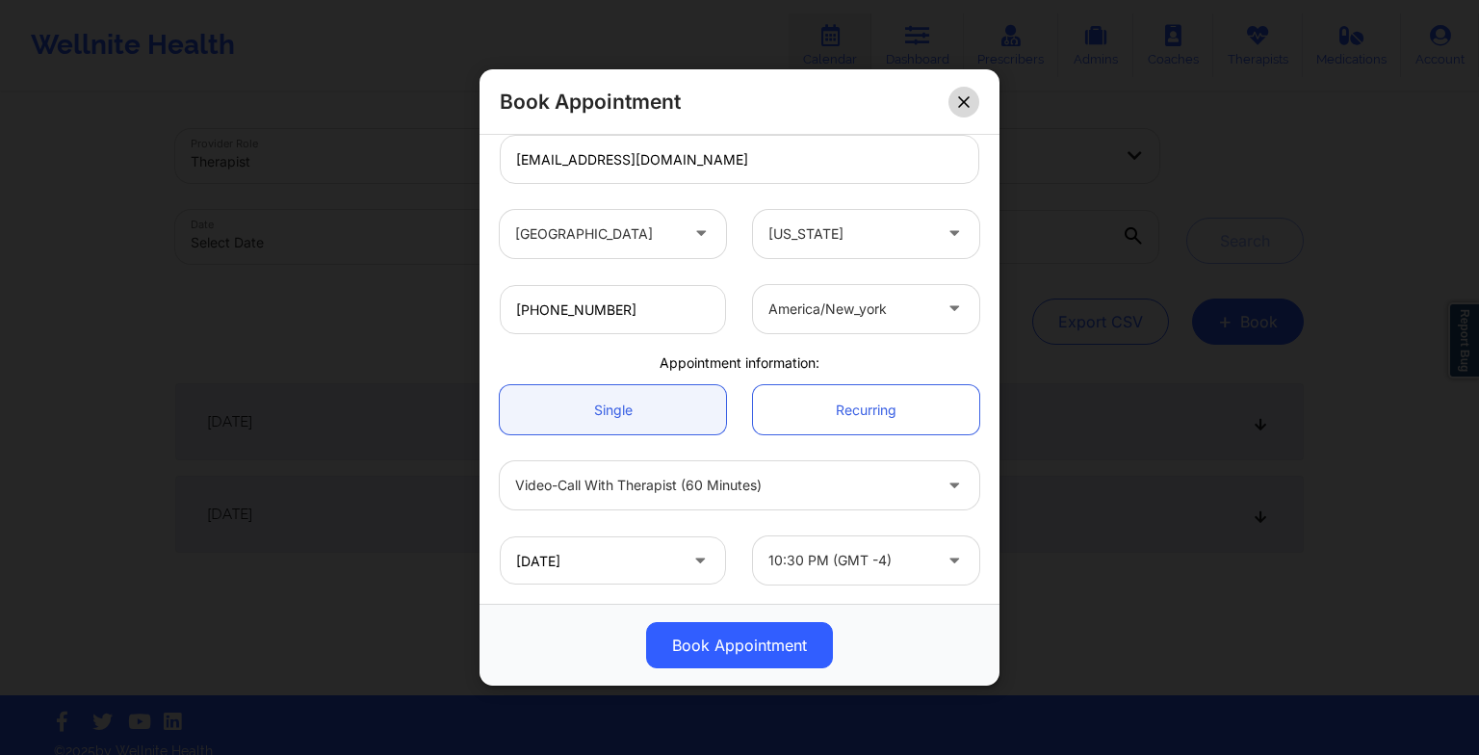
click at [959, 101] on icon at bounding box center [964, 101] width 12 height 12
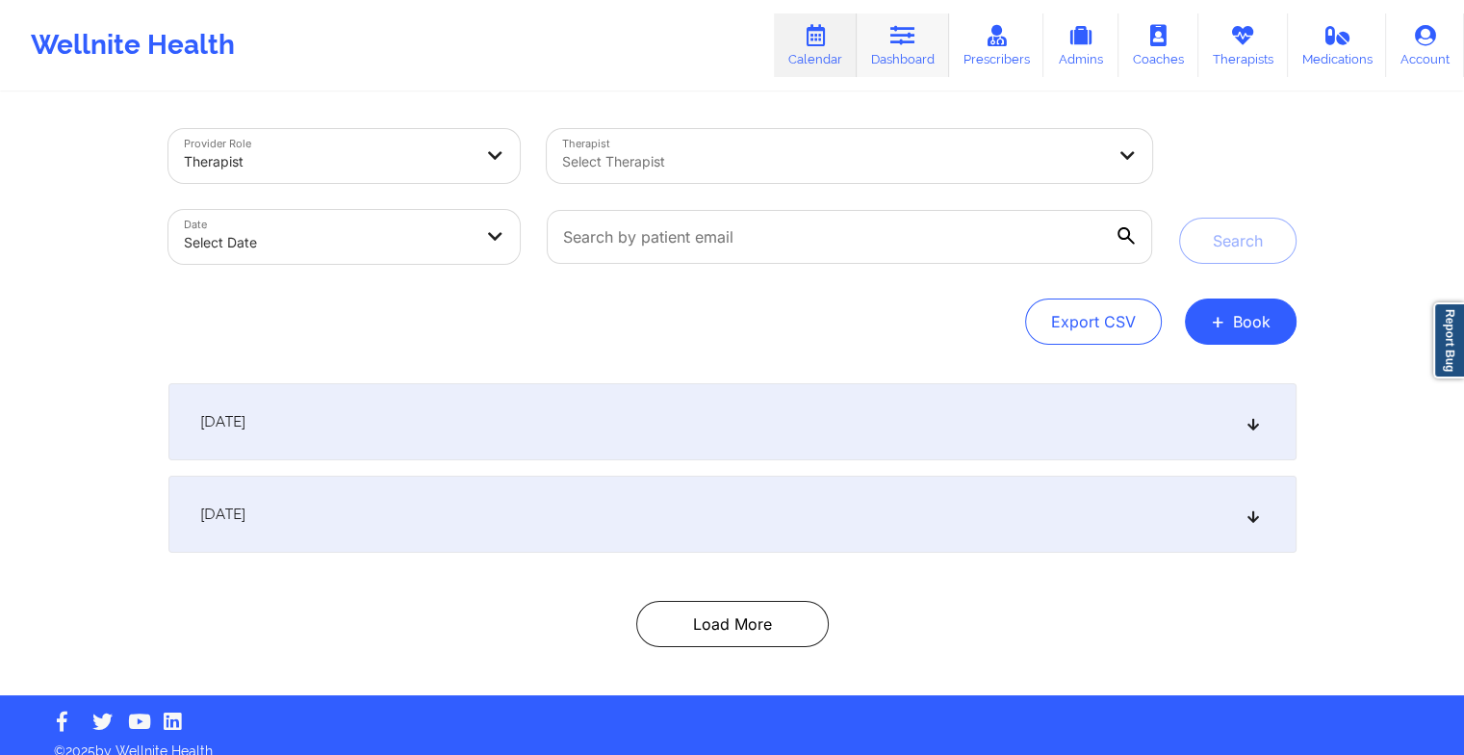
click at [896, 40] on icon at bounding box center [902, 35] width 25 height 21
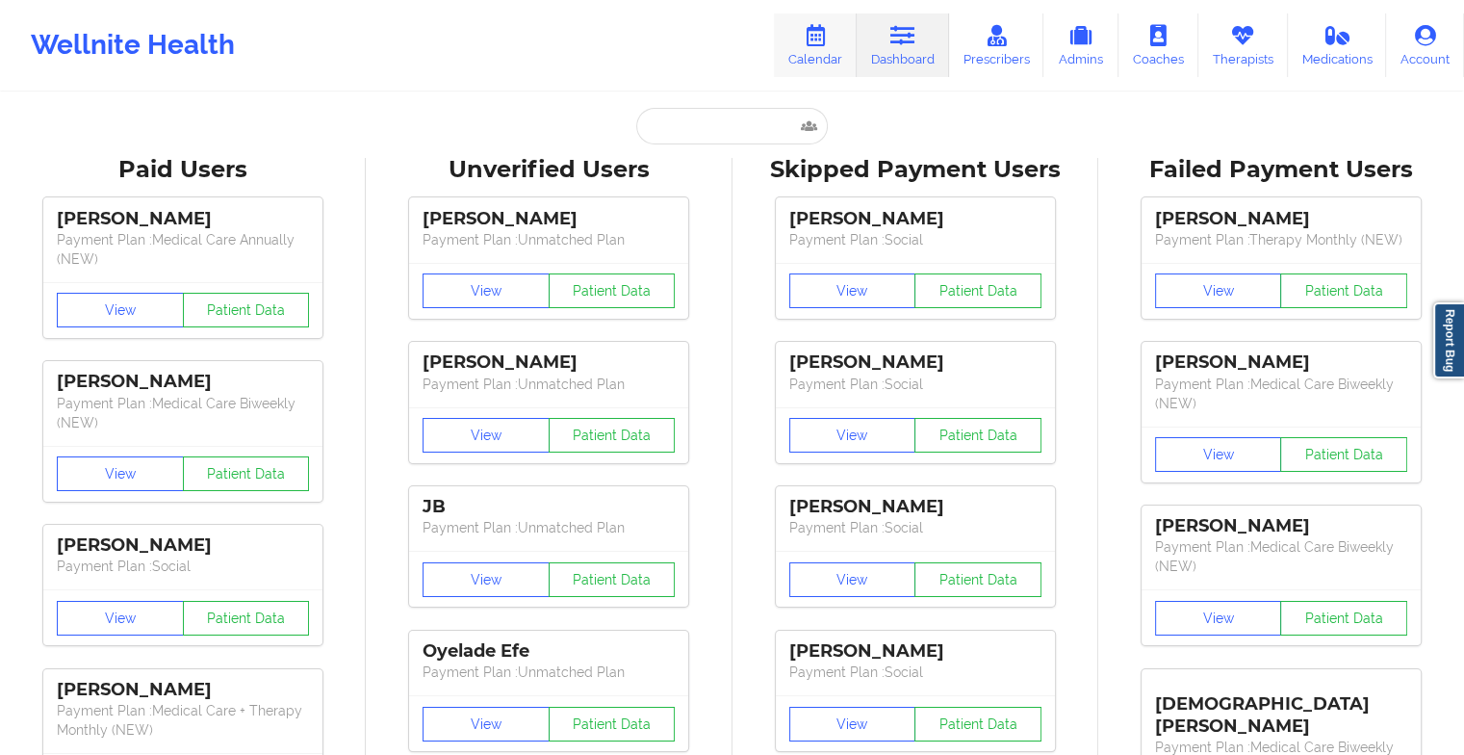
click at [828, 40] on icon at bounding box center [815, 35] width 25 height 21
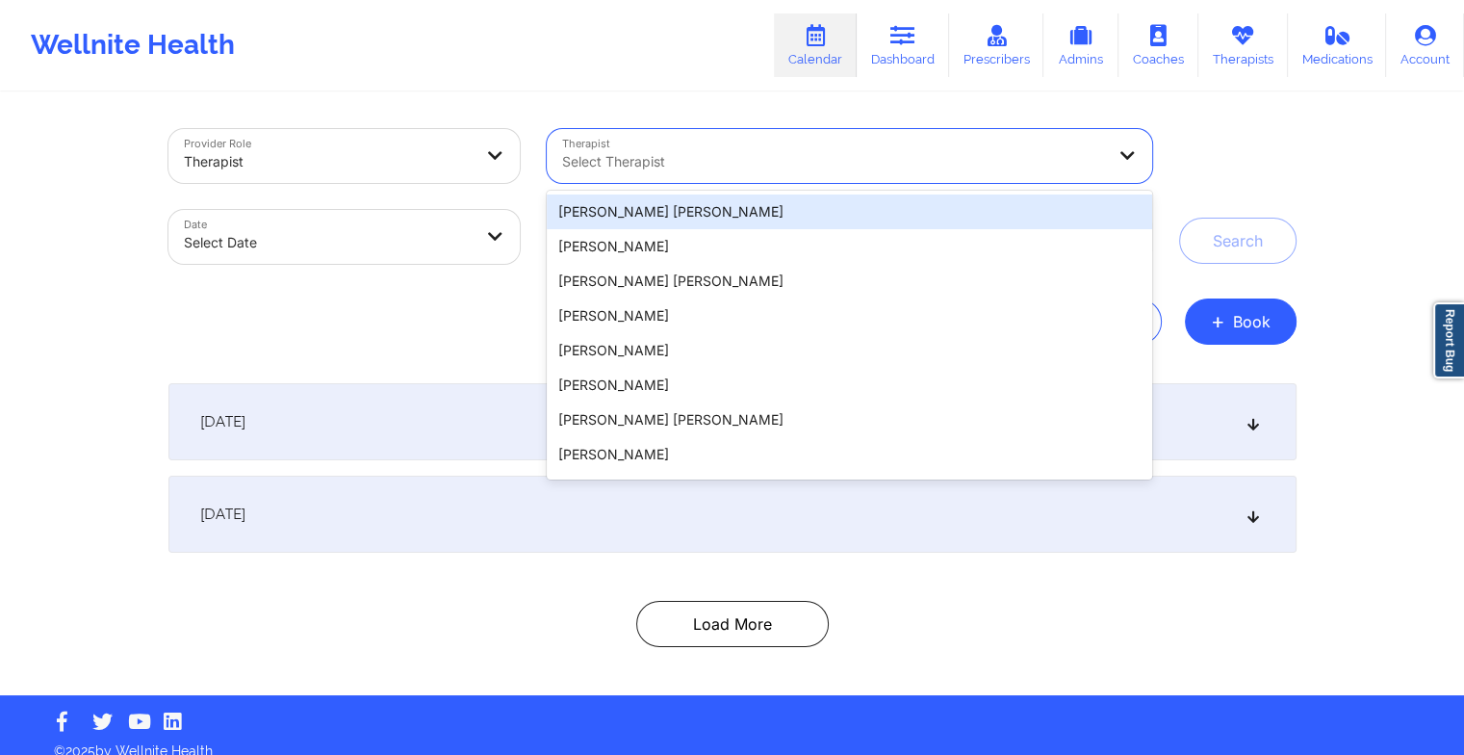
click at [731, 169] on div at bounding box center [833, 161] width 542 height 23
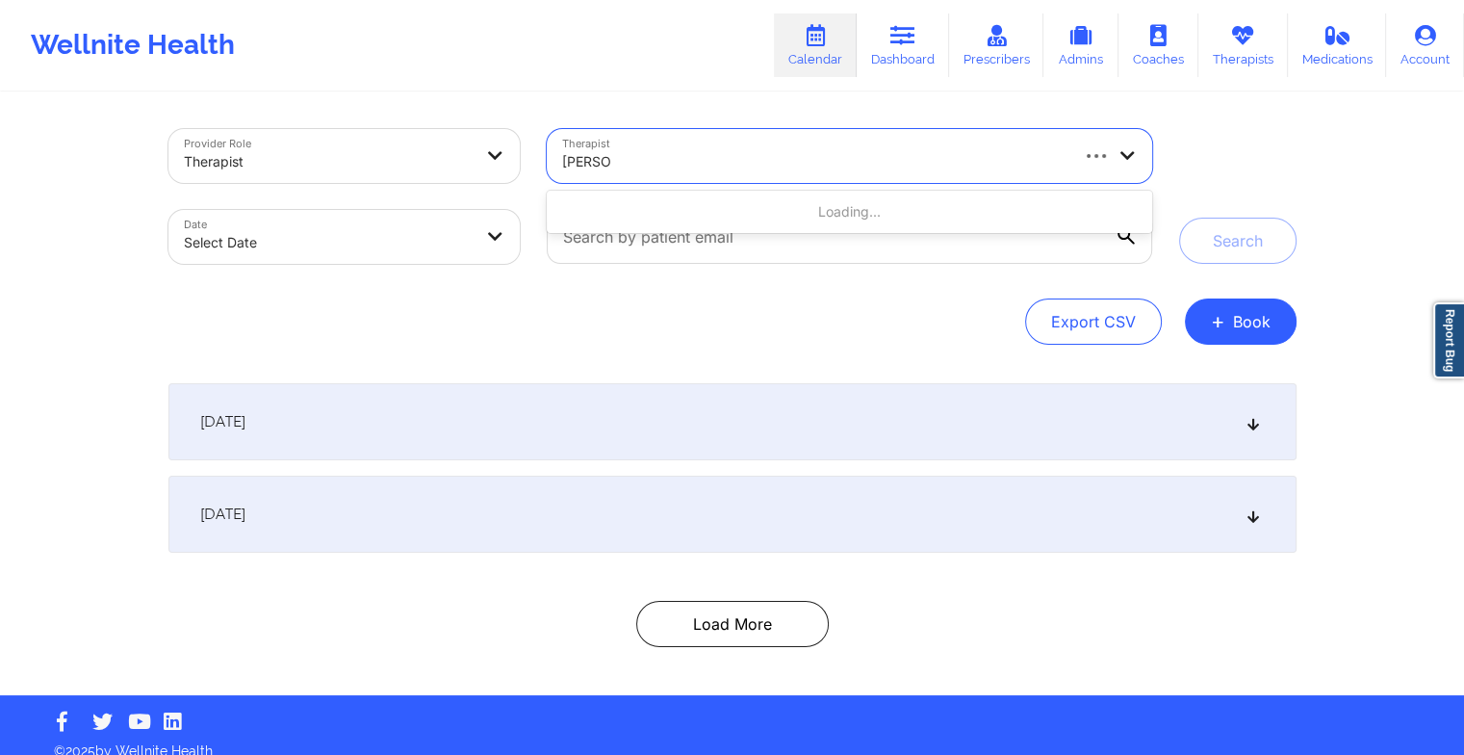
type input "[PERSON_NAME] du"
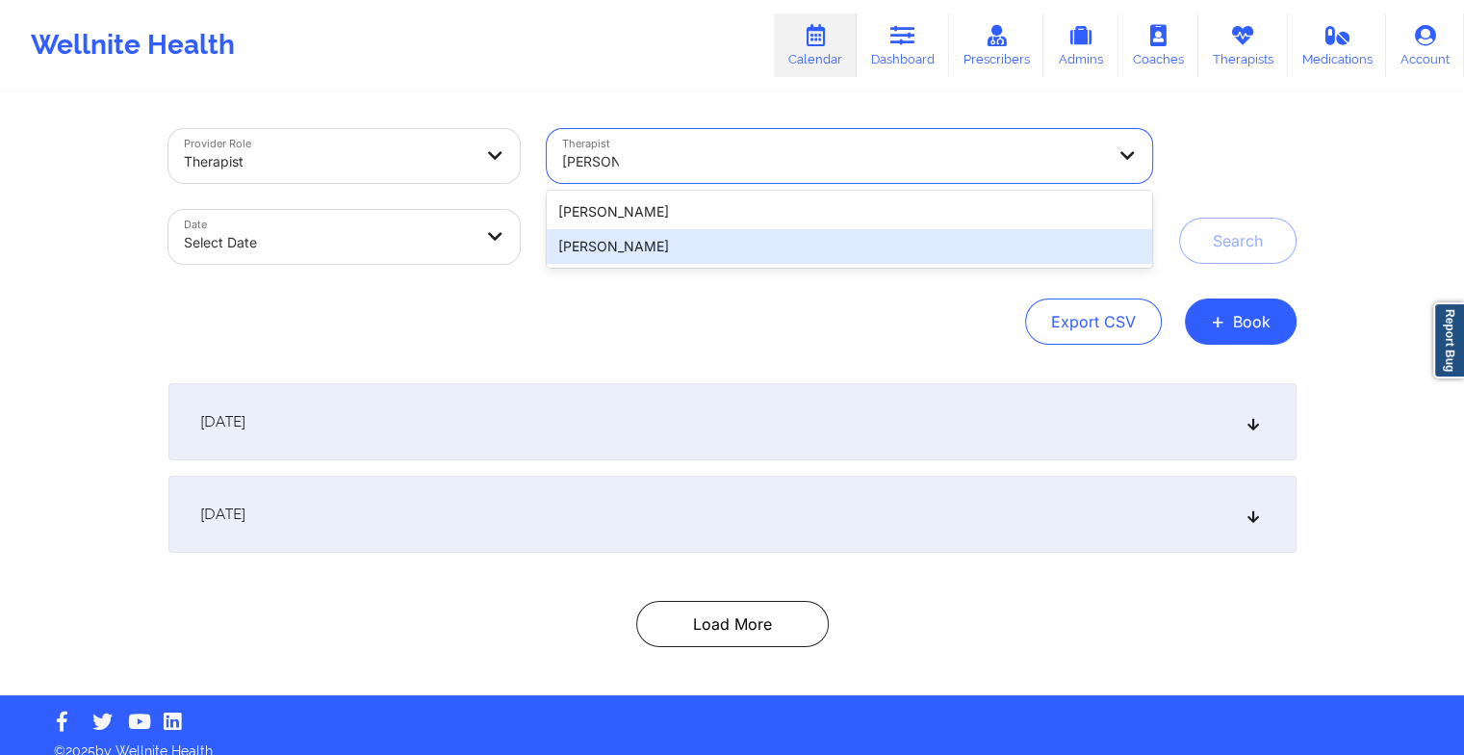
click at [757, 246] on div "[PERSON_NAME]" at bounding box center [849, 246] width 605 height 35
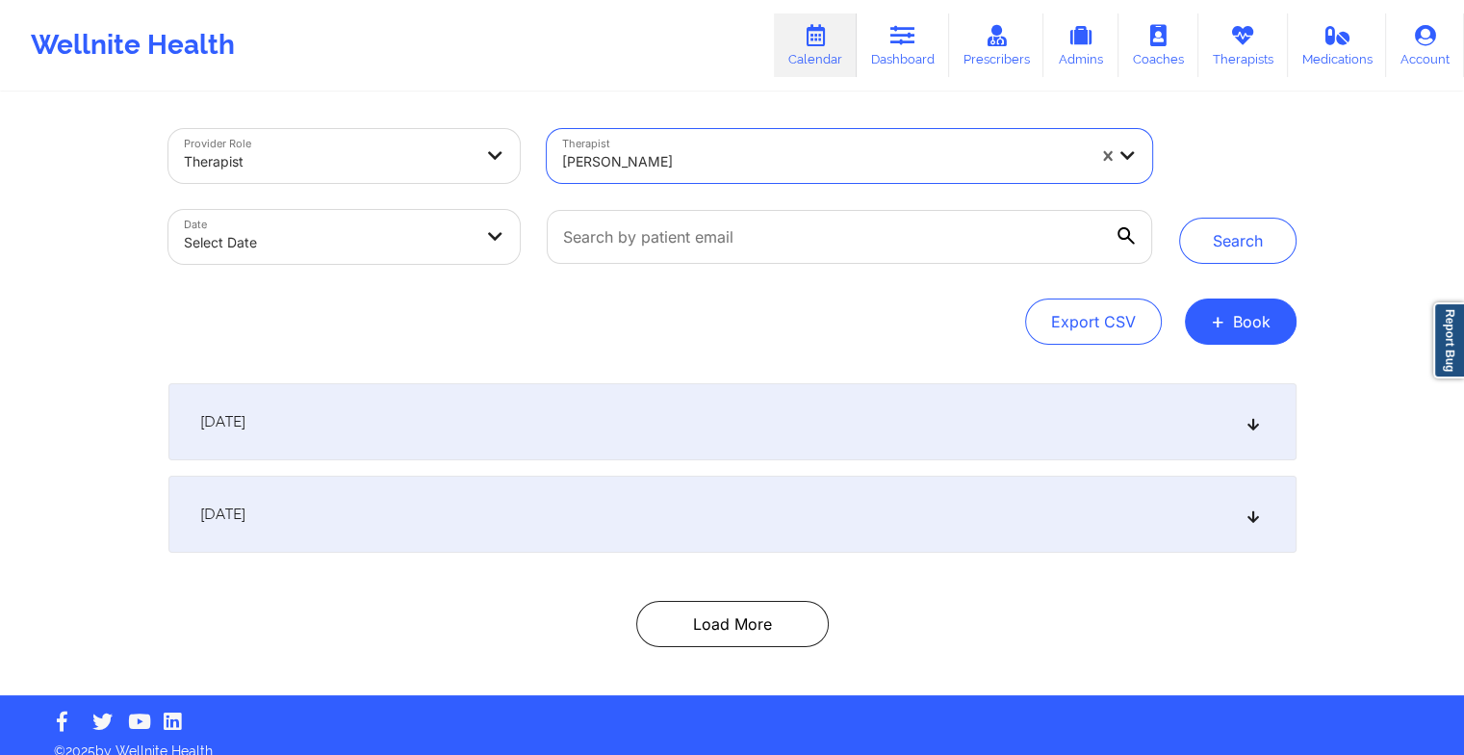
select select "2025-8"
select select "2025-9"
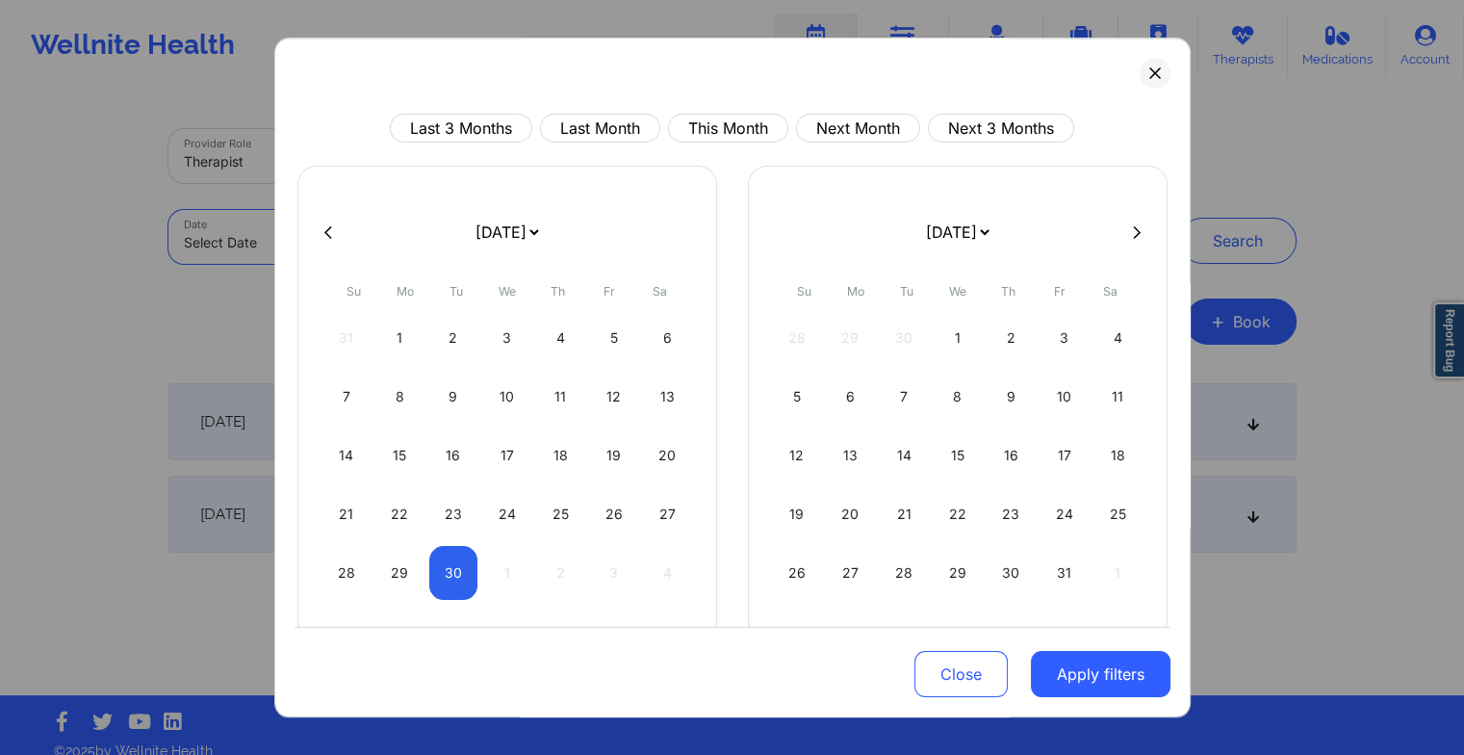
click at [425, 239] on body "Wellnite Health Calendar Dashboard Prescribers Admins Coaches Therapists Medica…" at bounding box center [732, 377] width 1464 height 755
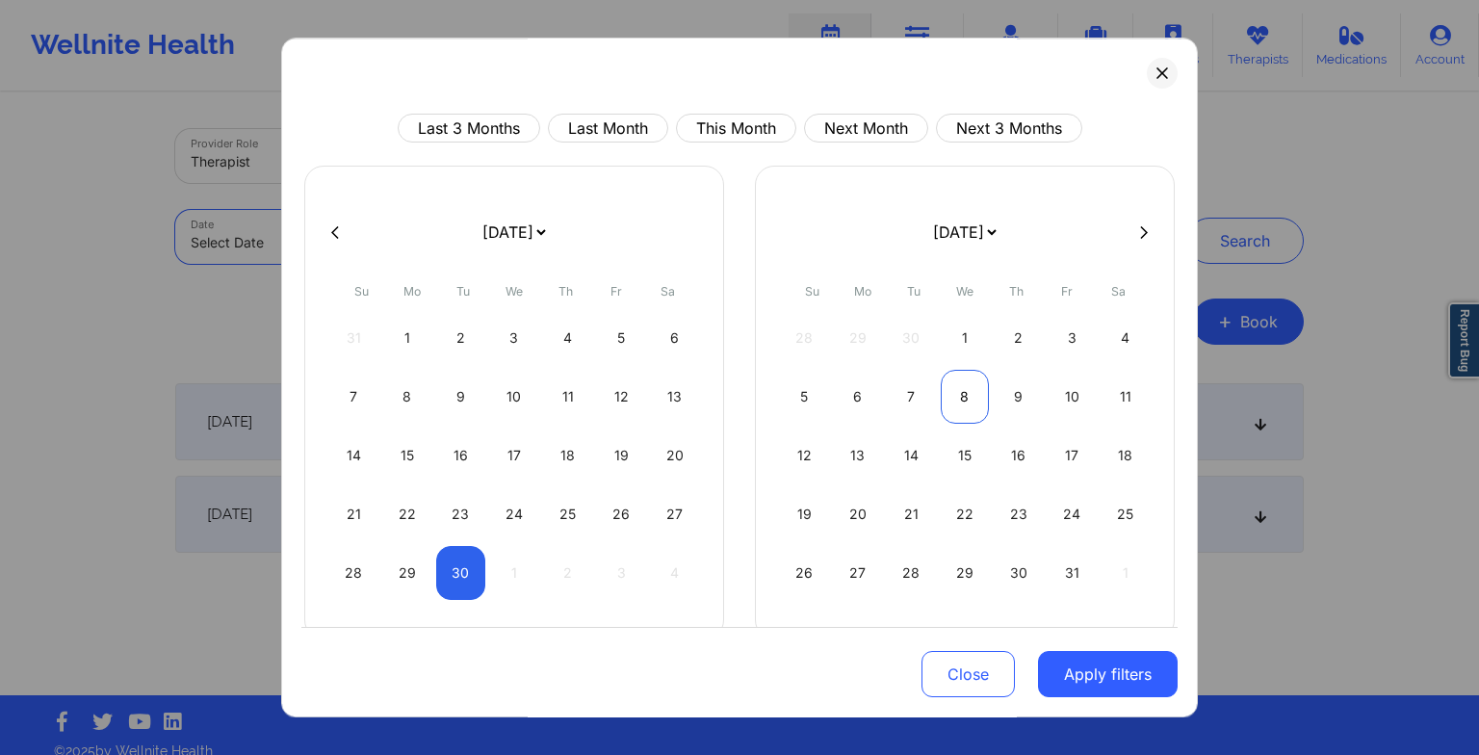
click at [966, 382] on div "8" at bounding box center [964, 397] width 49 height 54
select select "2025-9"
select select "2025-10"
select select "2025-9"
select select "2025-10"
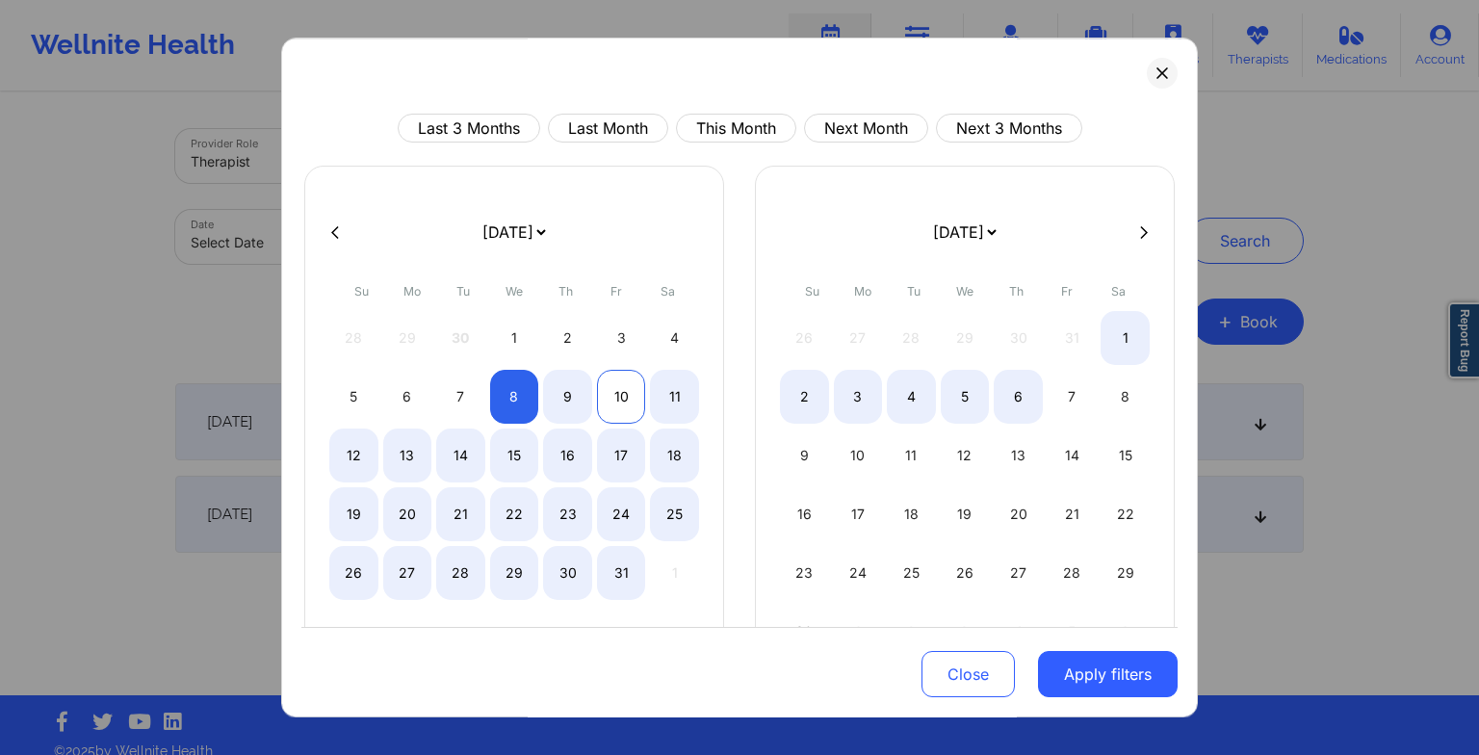
select select "2025-9"
select select "2025-10"
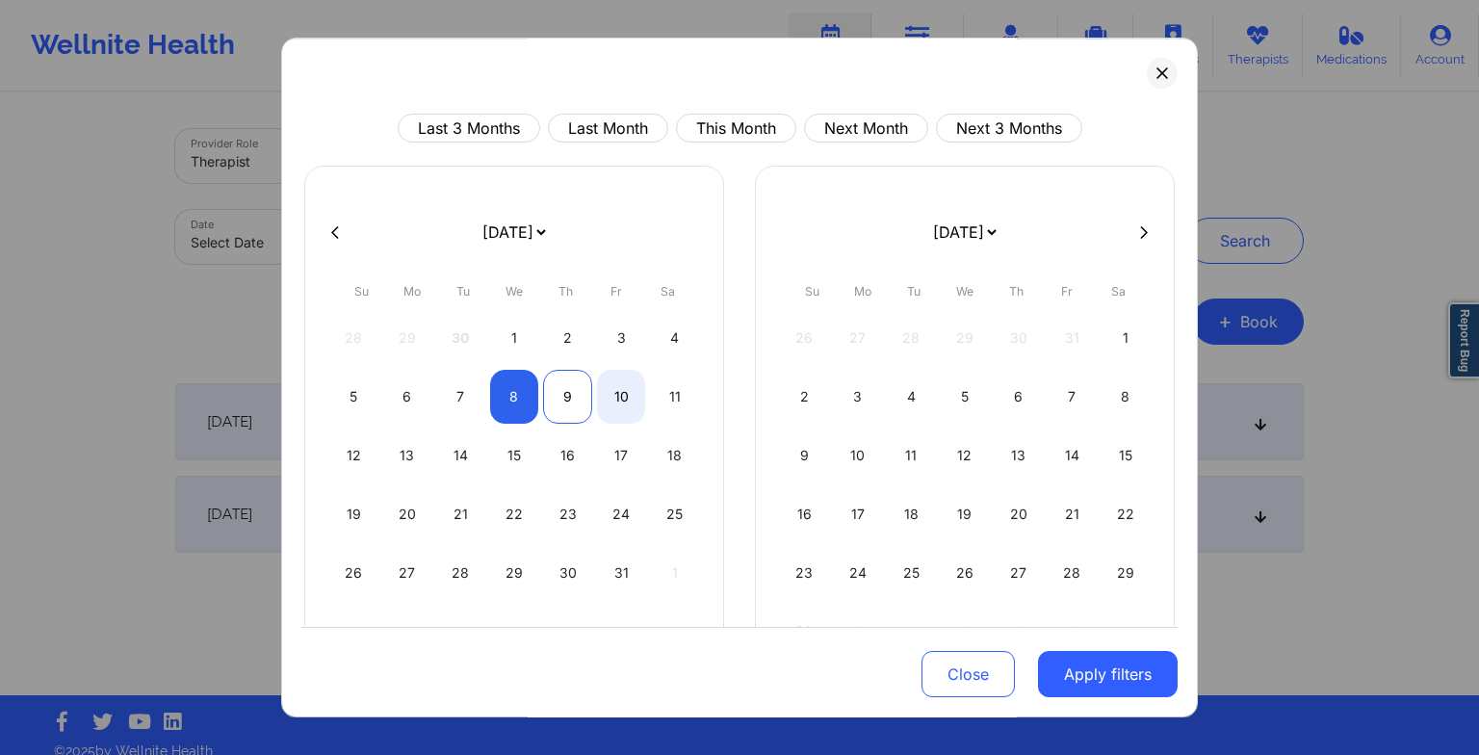
select select "2025-9"
select select "2025-10"
click at [566, 396] on div "9" at bounding box center [567, 397] width 49 height 54
select select "2025-9"
select select "2025-10"
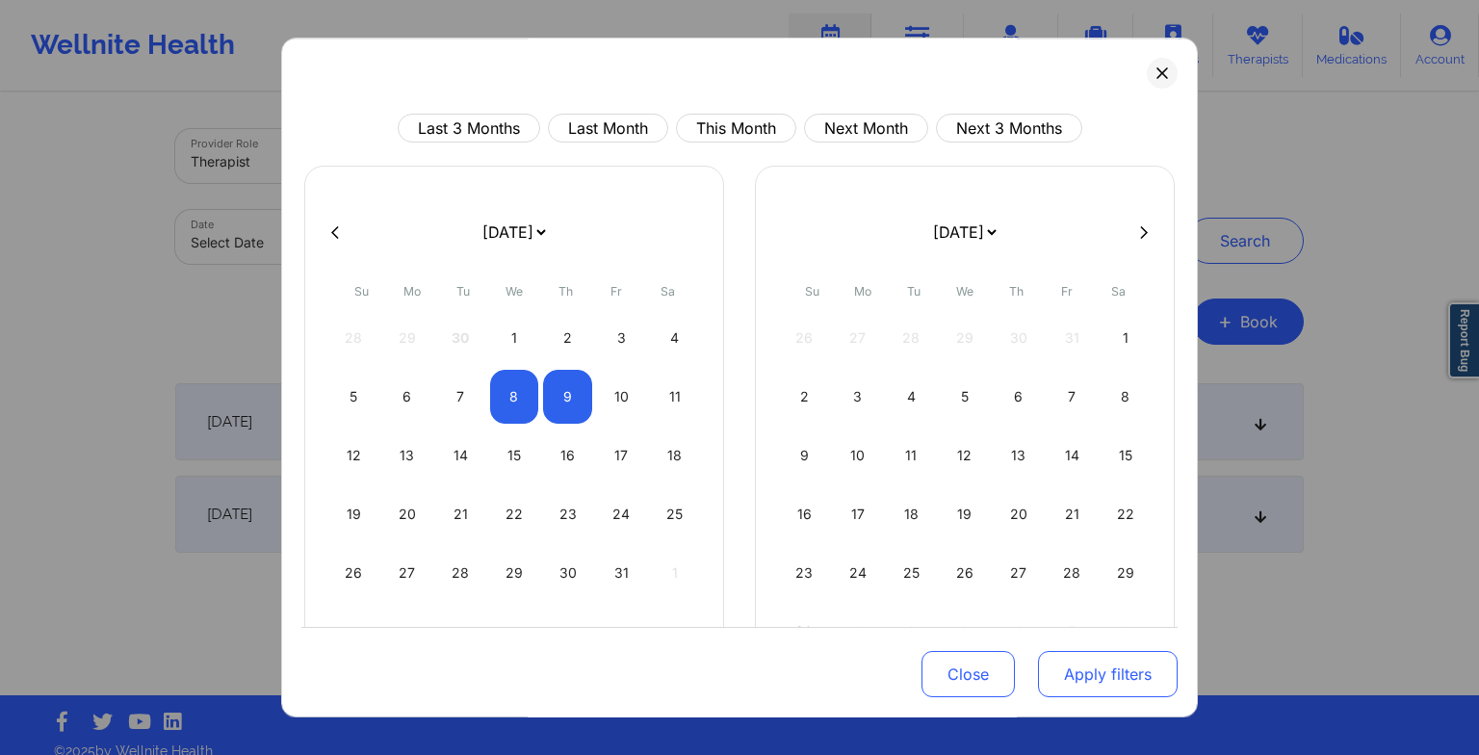
click at [1073, 684] on button "Apply filters" at bounding box center [1108, 674] width 140 height 46
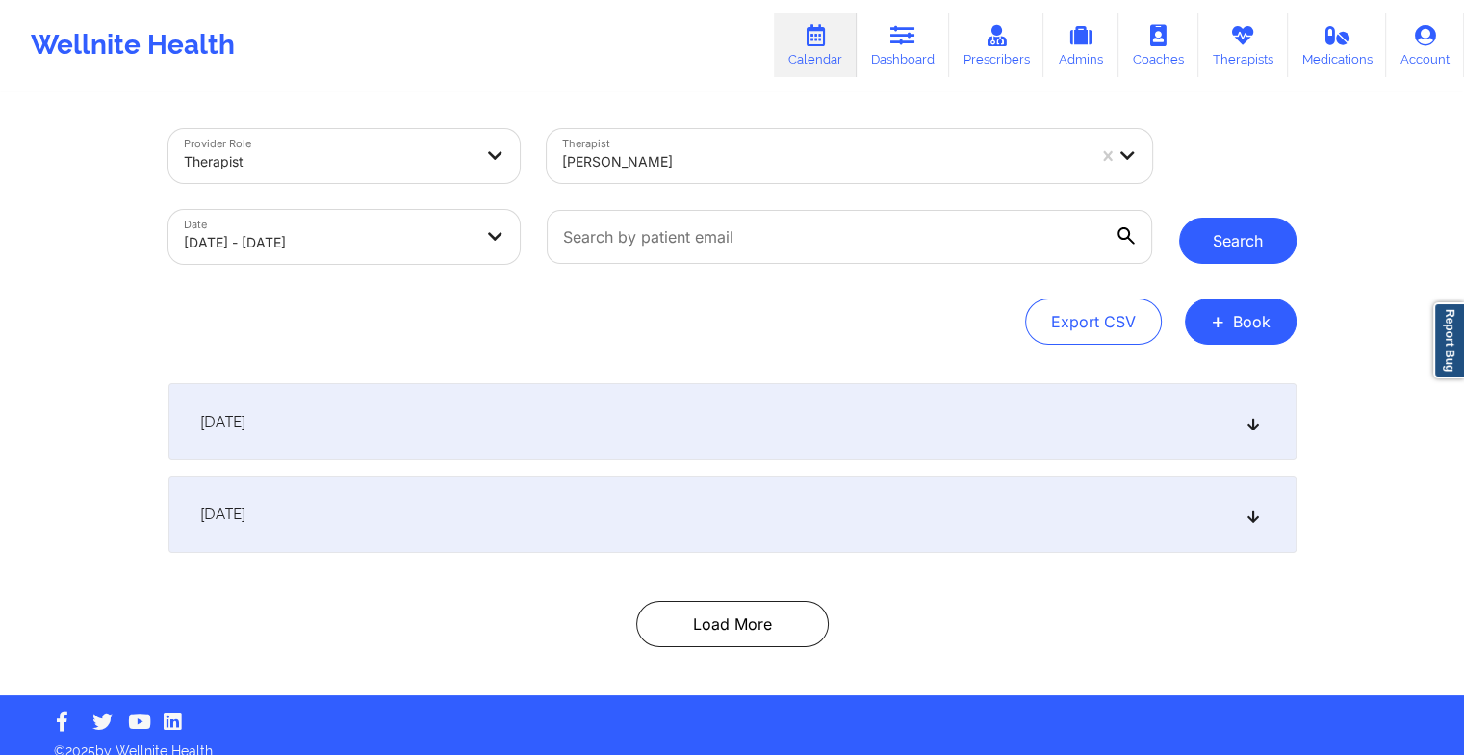
click at [1210, 244] on button "Search" at bounding box center [1237, 241] width 117 height 46
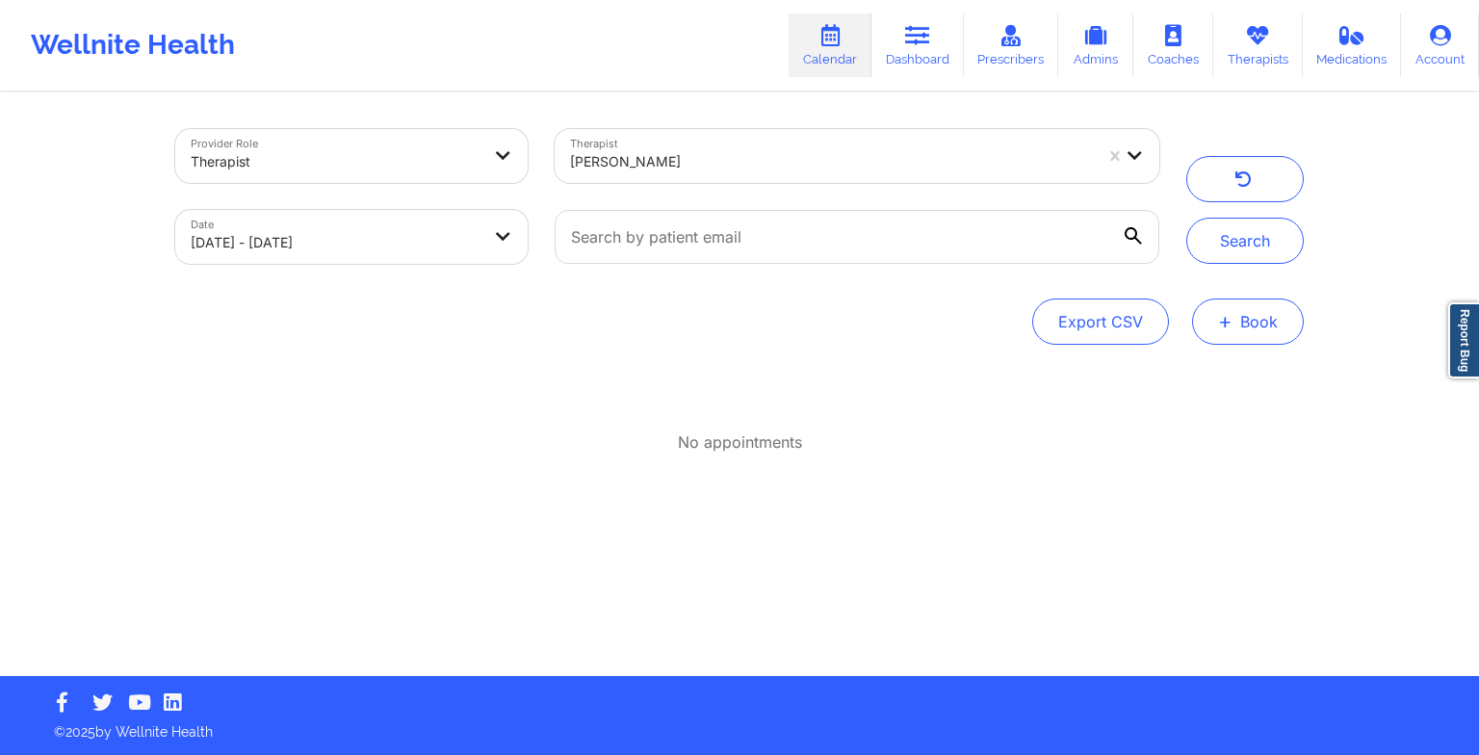
click at [1241, 322] on button "+ Book" at bounding box center [1248, 321] width 112 height 46
click at [1203, 364] on div "Therapy Session Doctor Consultation" at bounding box center [1215, 398] width 176 height 88
click at [1203, 372] on button "Therapy Session" at bounding box center [1215, 383] width 147 height 32
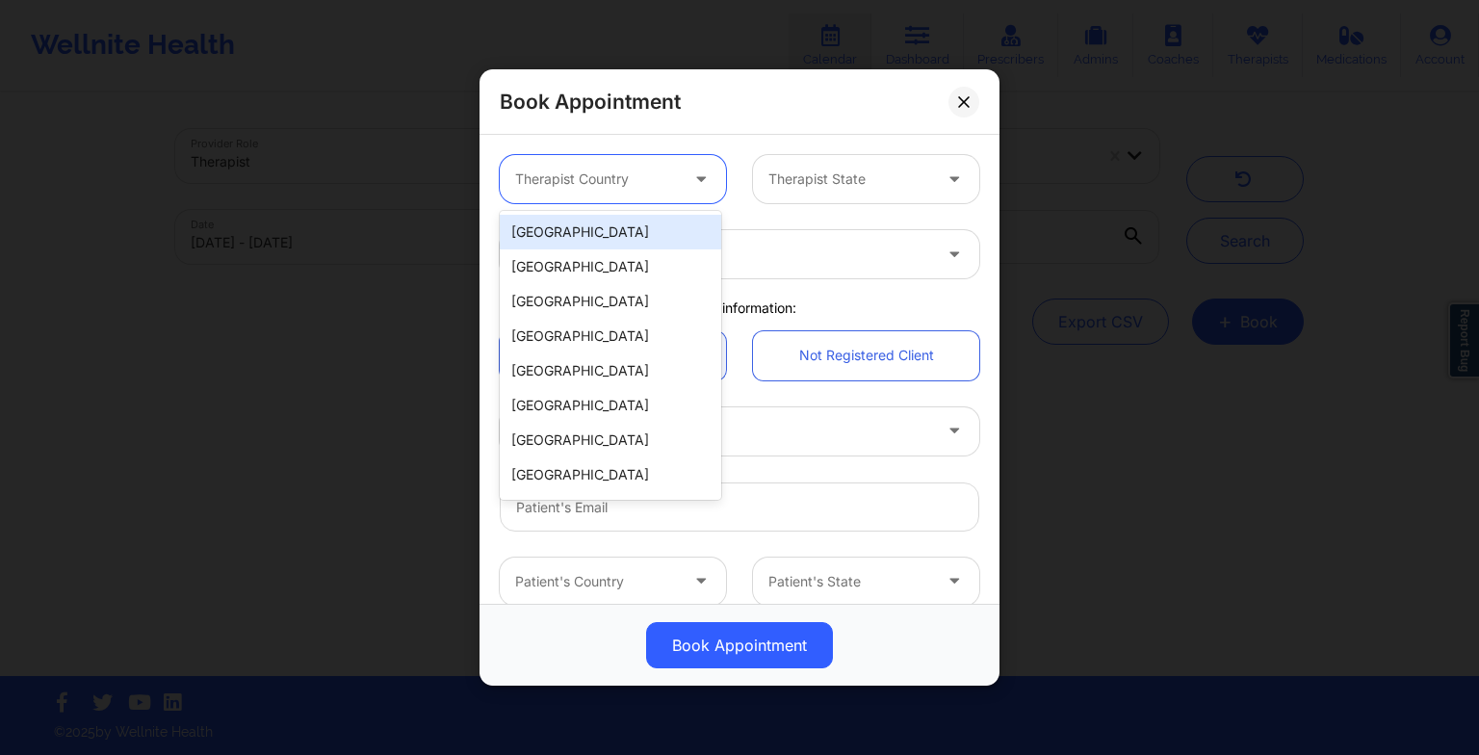
click at [608, 177] on div at bounding box center [596, 178] width 163 height 23
click at [600, 213] on div "[GEOGRAPHIC_DATA] [GEOGRAPHIC_DATA] [GEOGRAPHIC_DATA] [GEOGRAPHIC_DATA] [GEOGRA…" at bounding box center [610, 355] width 221 height 289
click at [600, 219] on div "[GEOGRAPHIC_DATA]" at bounding box center [610, 232] width 221 height 35
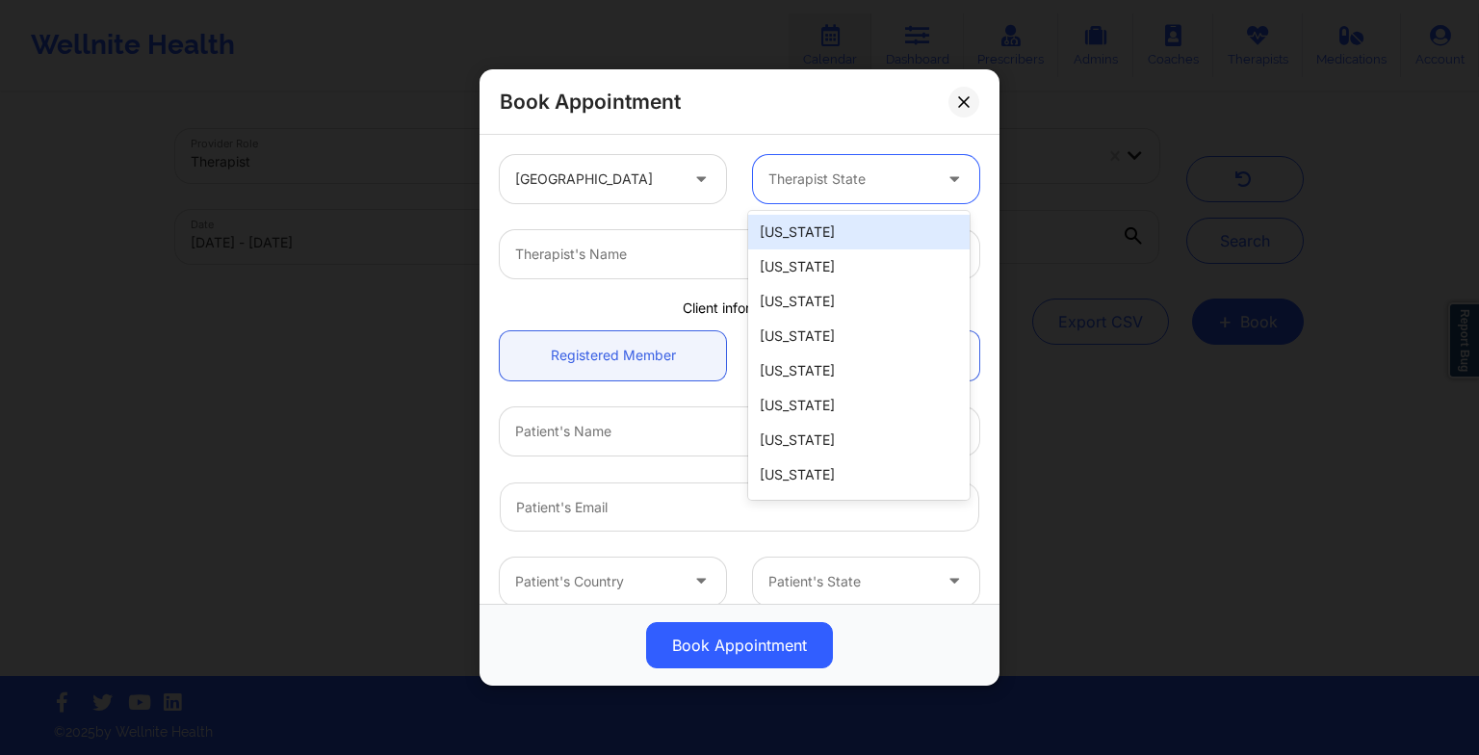
click at [790, 181] on div at bounding box center [849, 178] width 163 height 23
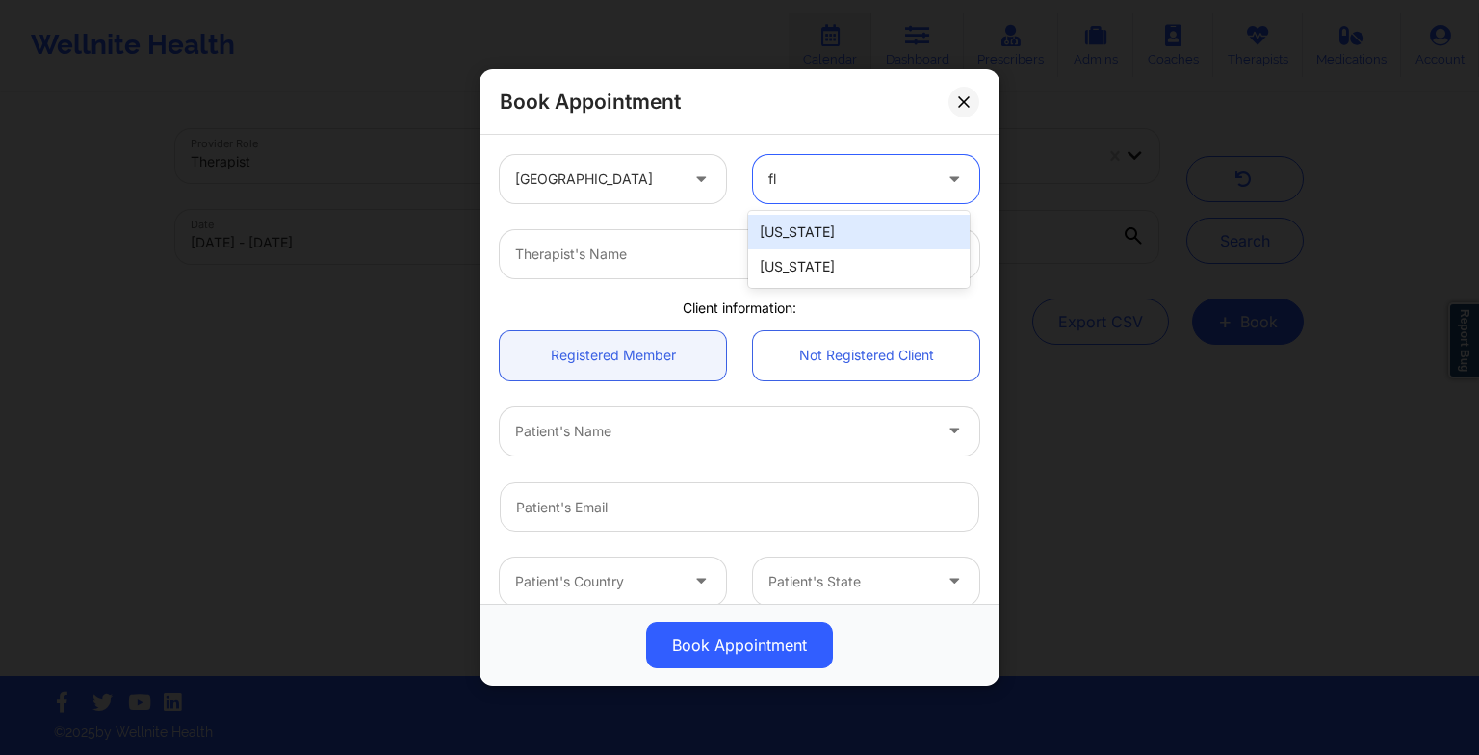
type input "flo"
click at [811, 244] on div "[US_STATE]" at bounding box center [858, 232] width 221 height 35
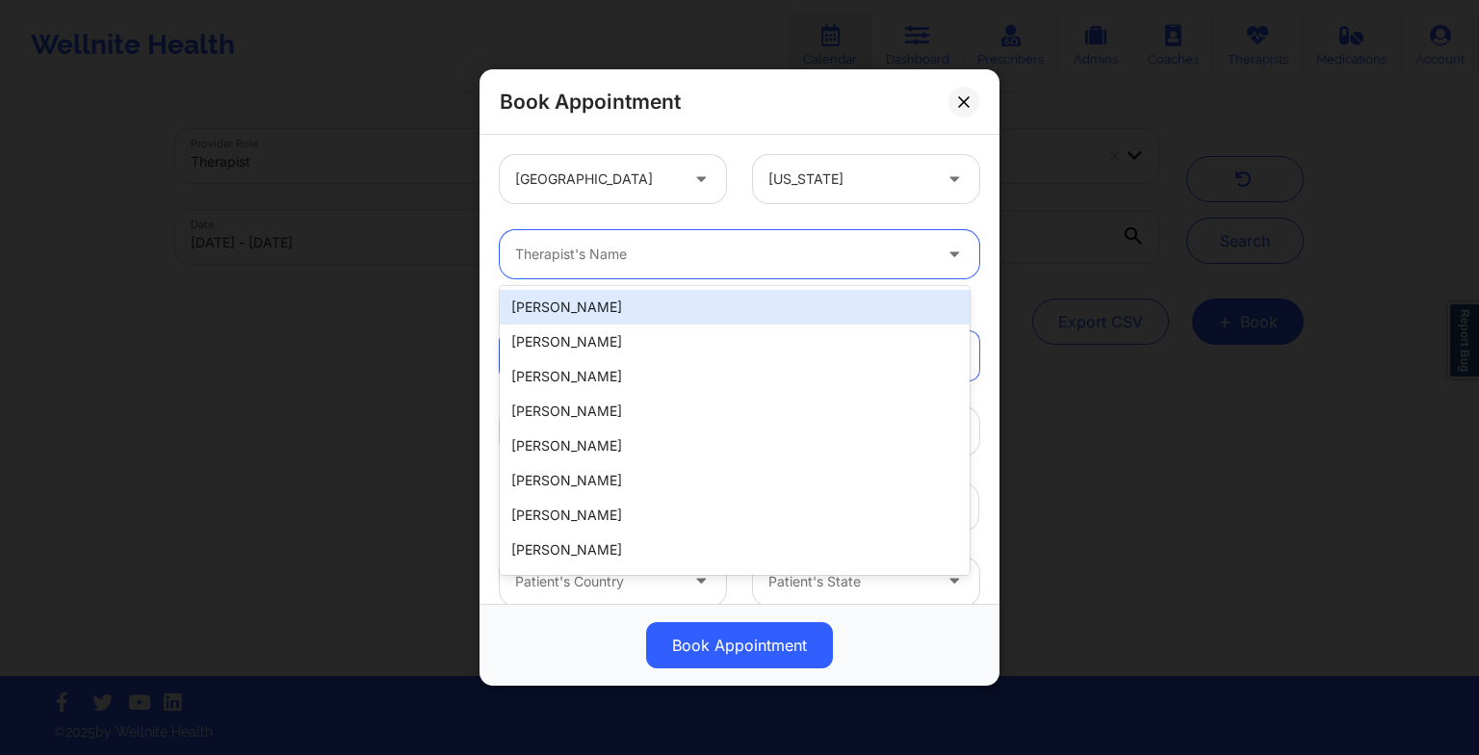
click at [746, 247] on div at bounding box center [723, 254] width 416 height 23
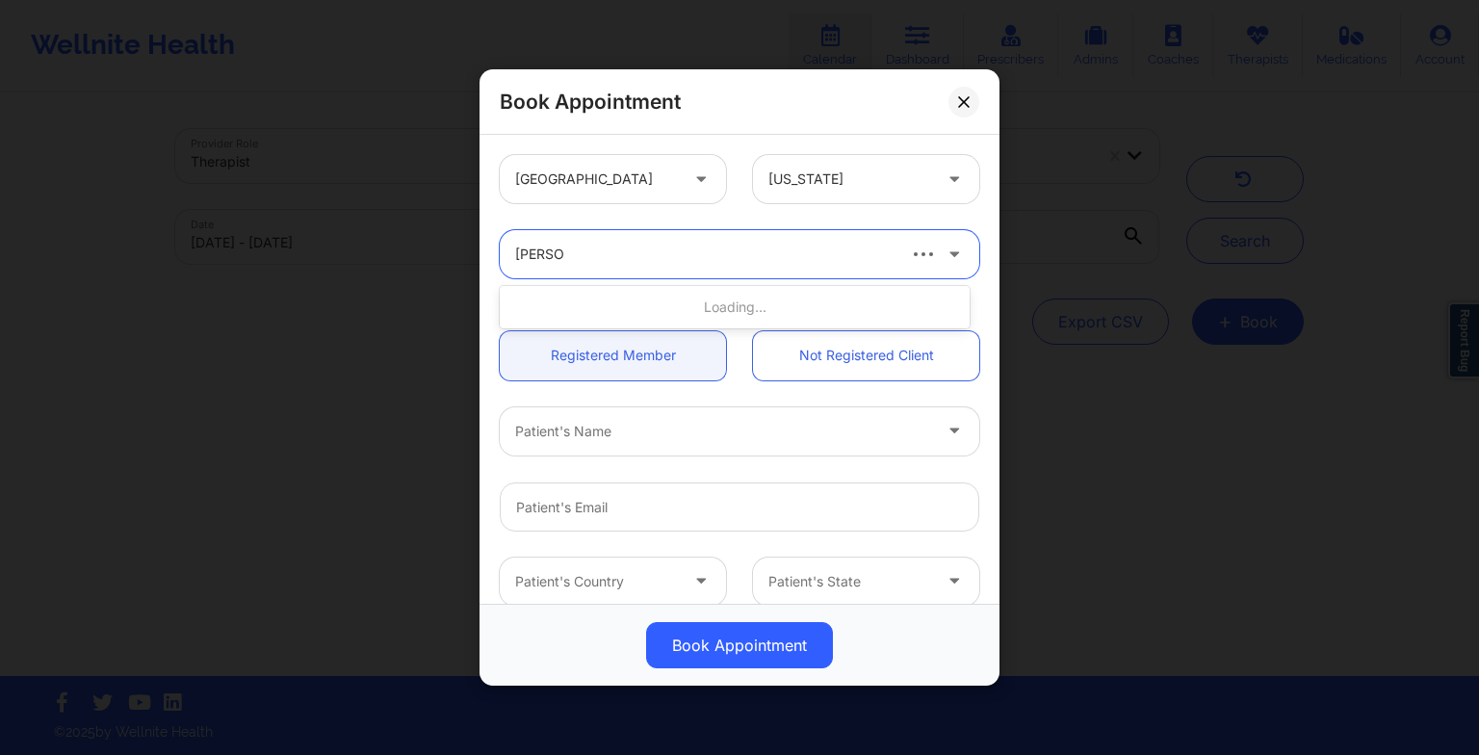
type input "[PERSON_NAME]"
click at [720, 312] on div "[PERSON_NAME]" at bounding box center [735, 307] width 470 height 35
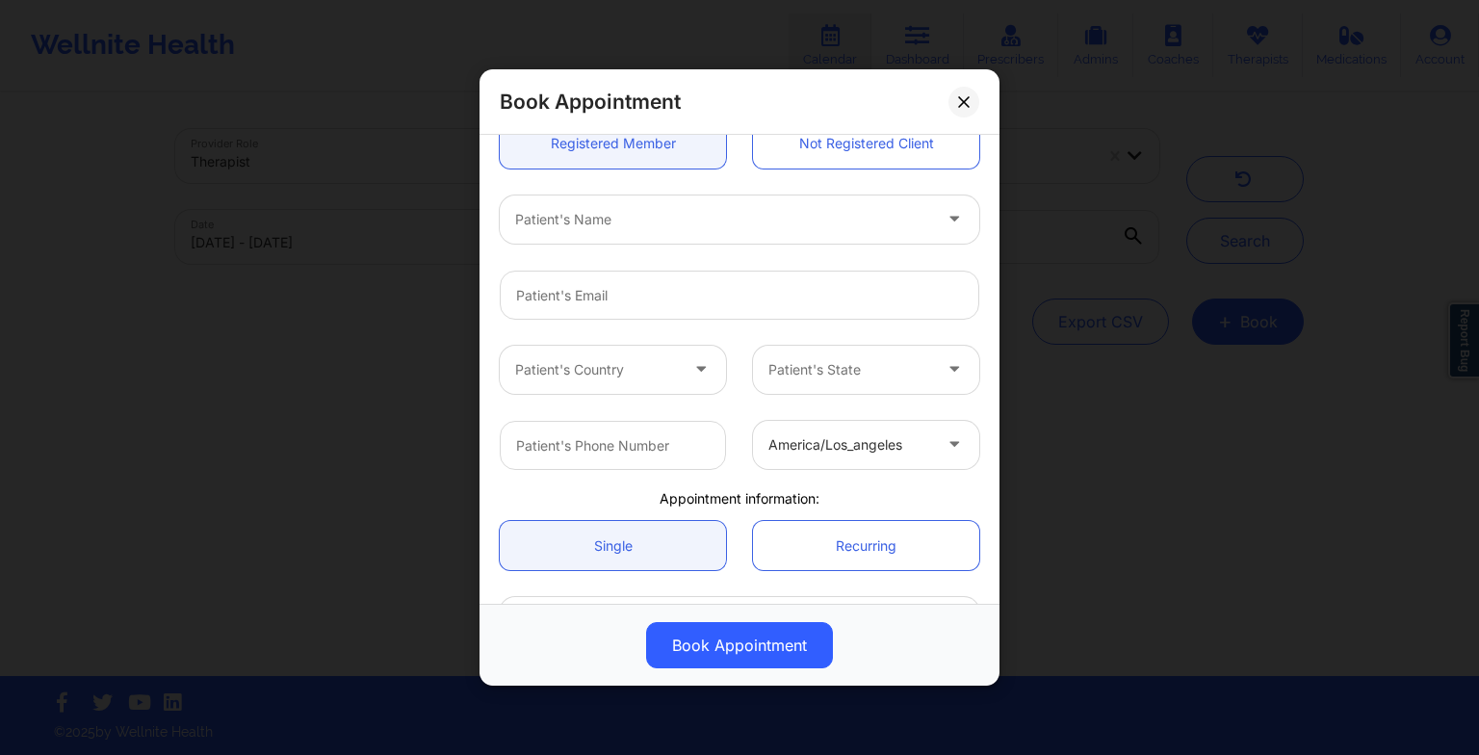
scroll to position [214, 0]
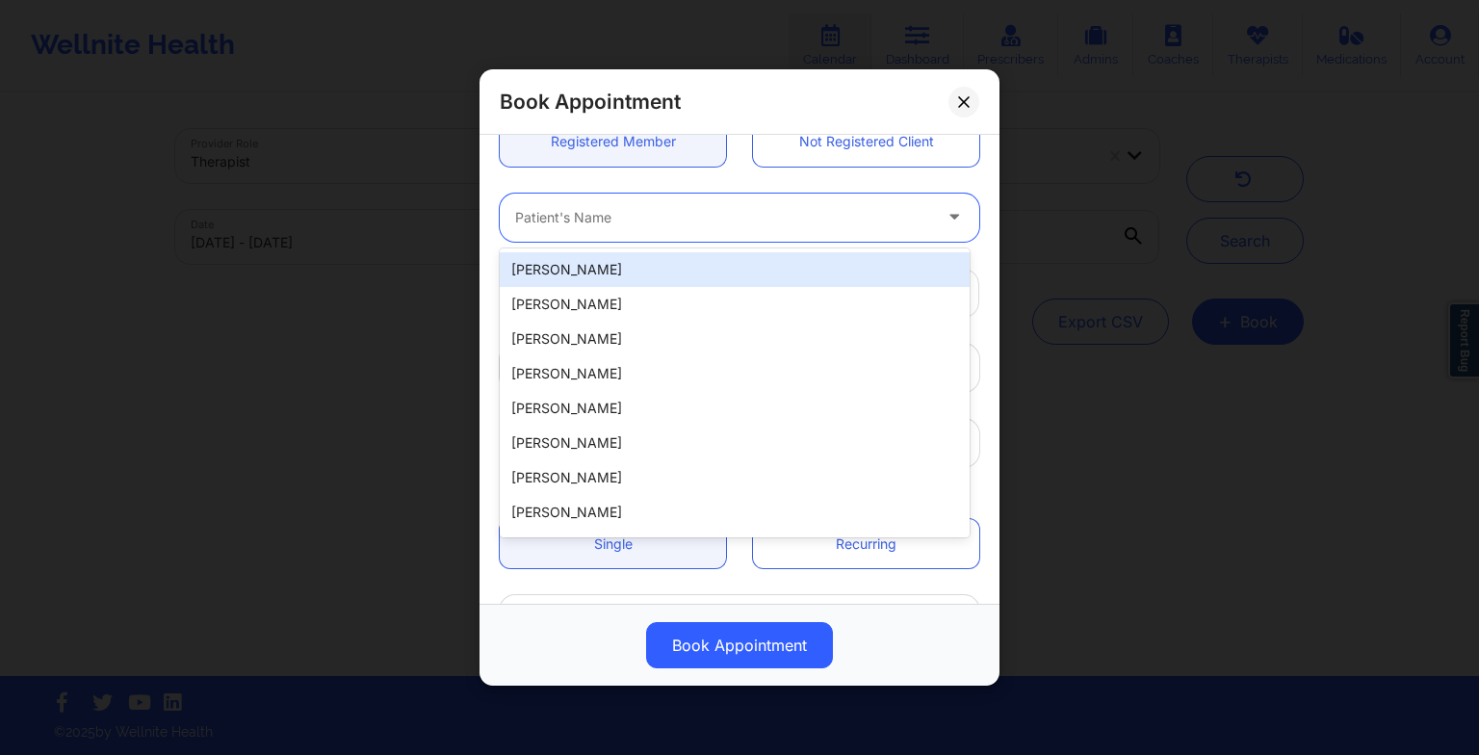
click at [560, 216] on div at bounding box center [723, 217] width 416 height 23
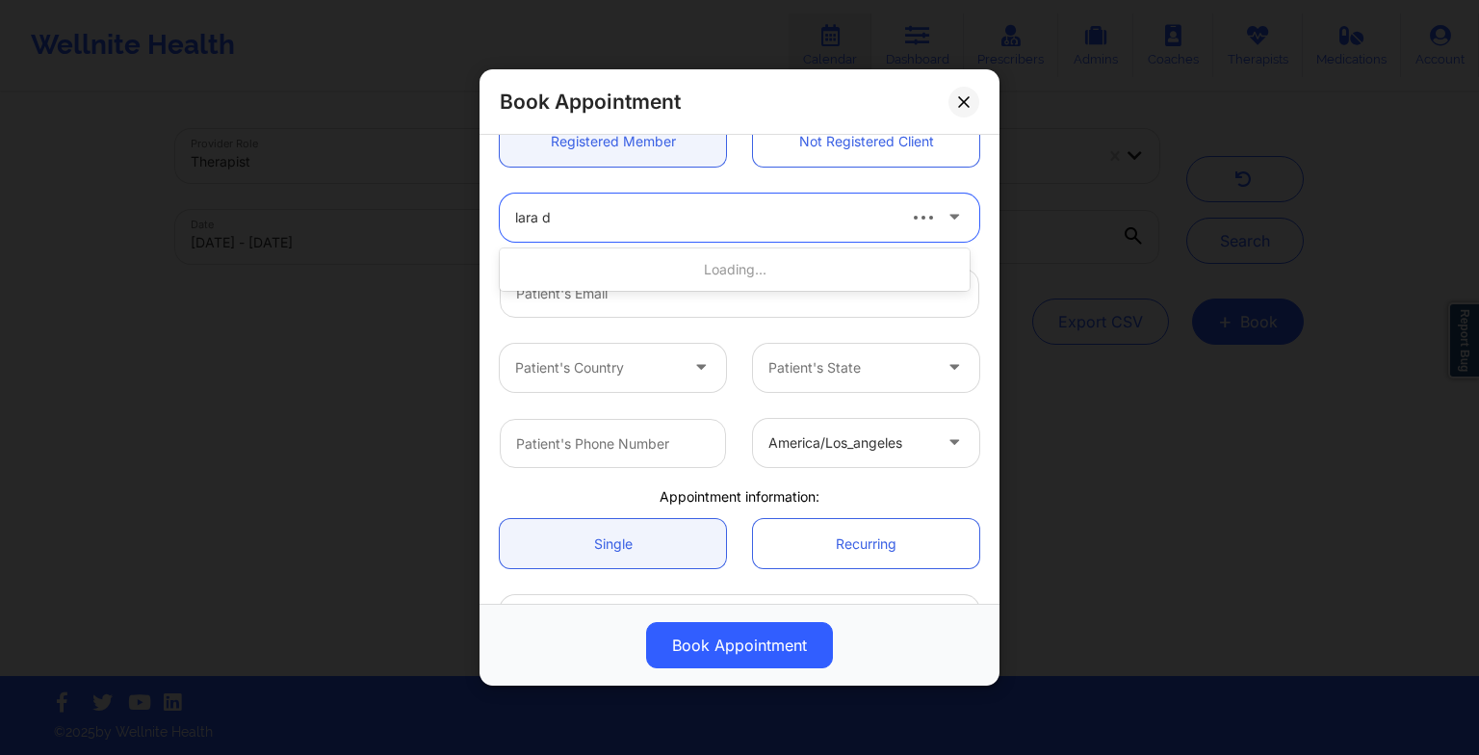
type input "lara da"
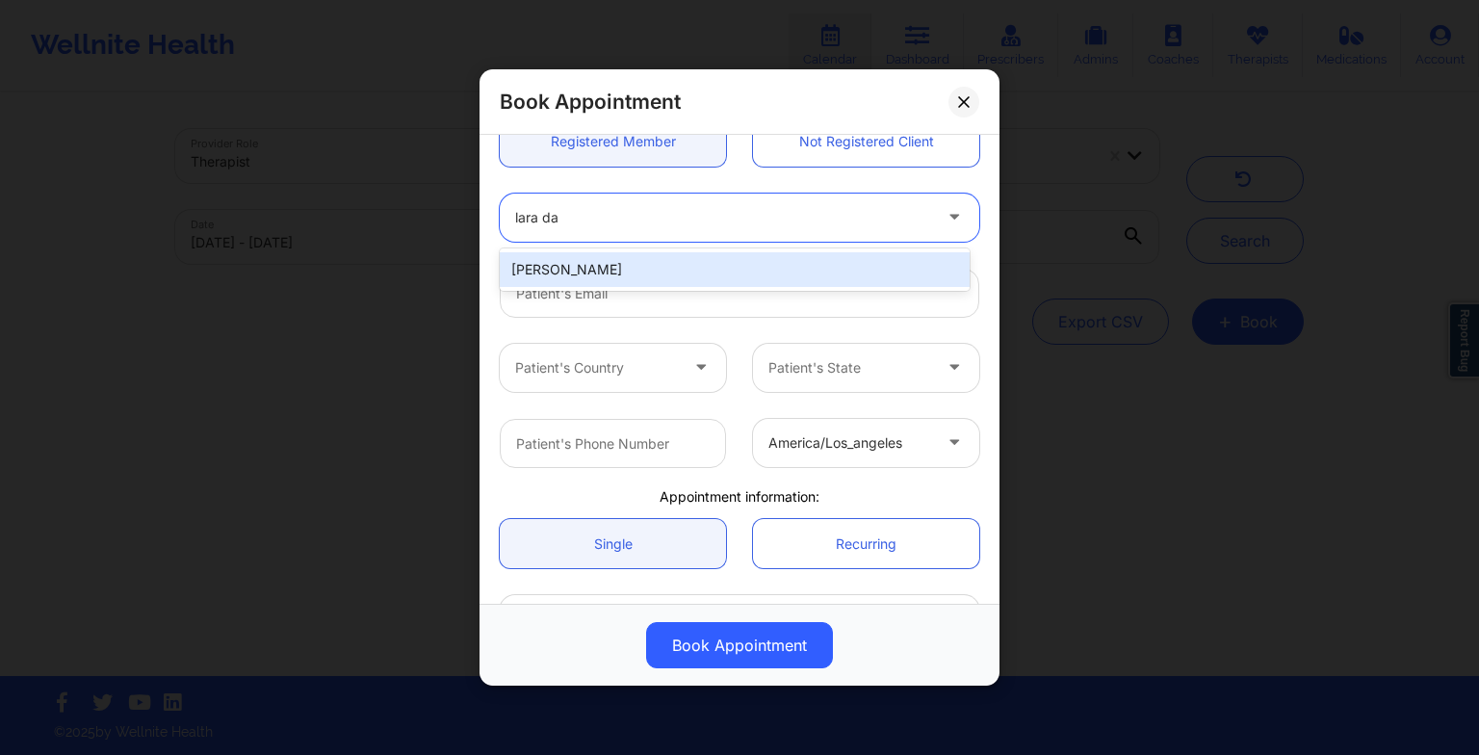
click at [697, 278] on div "[PERSON_NAME]" at bounding box center [735, 269] width 470 height 35
type input "[EMAIL_ADDRESS][DOMAIN_NAME]"
type input "[PHONE_NUMBER]"
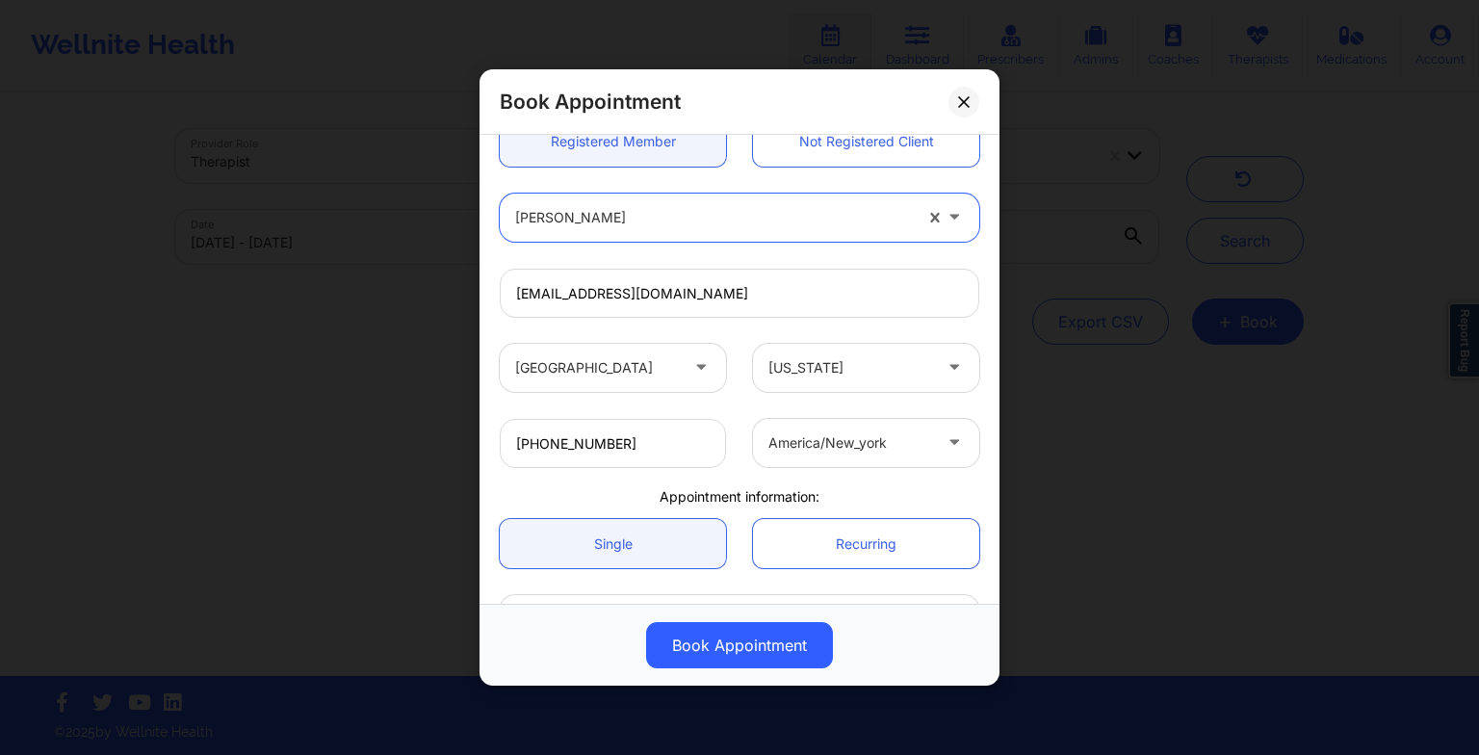
scroll to position [348, 0]
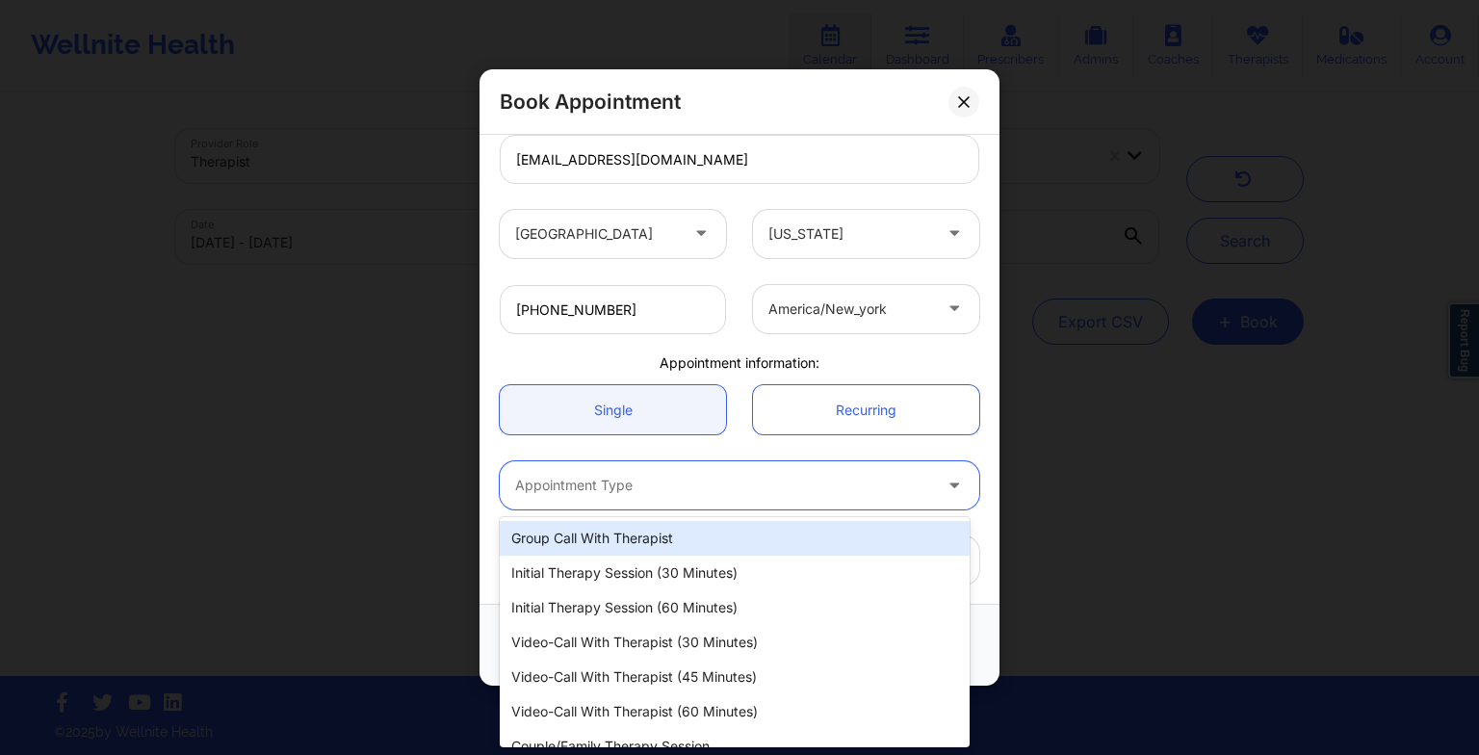
click at [611, 477] on div at bounding box center [723, 485] width 416 height 23
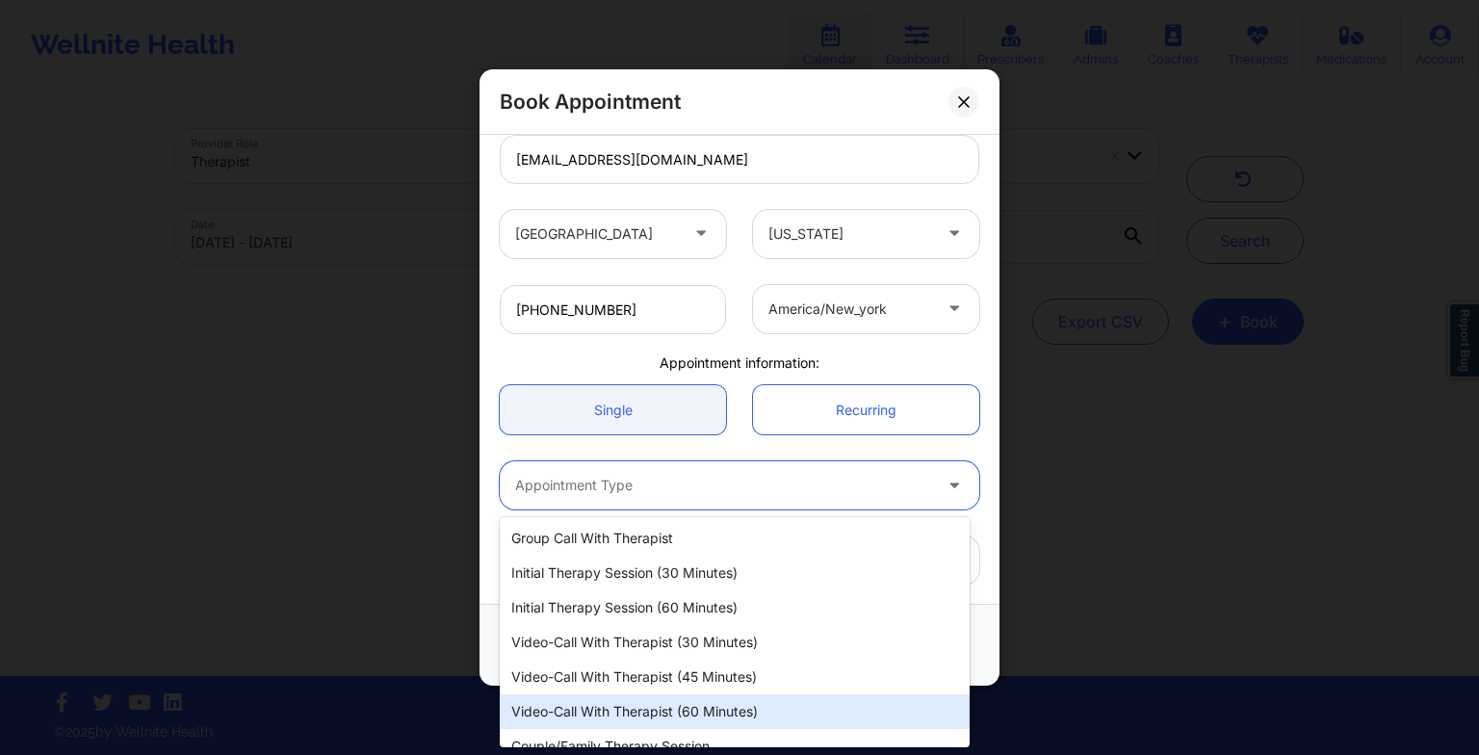
click at [640, 709] on div "Video-Call with Therapist (60 minutes)" at bounding box center [735, 711] width 470 height 35
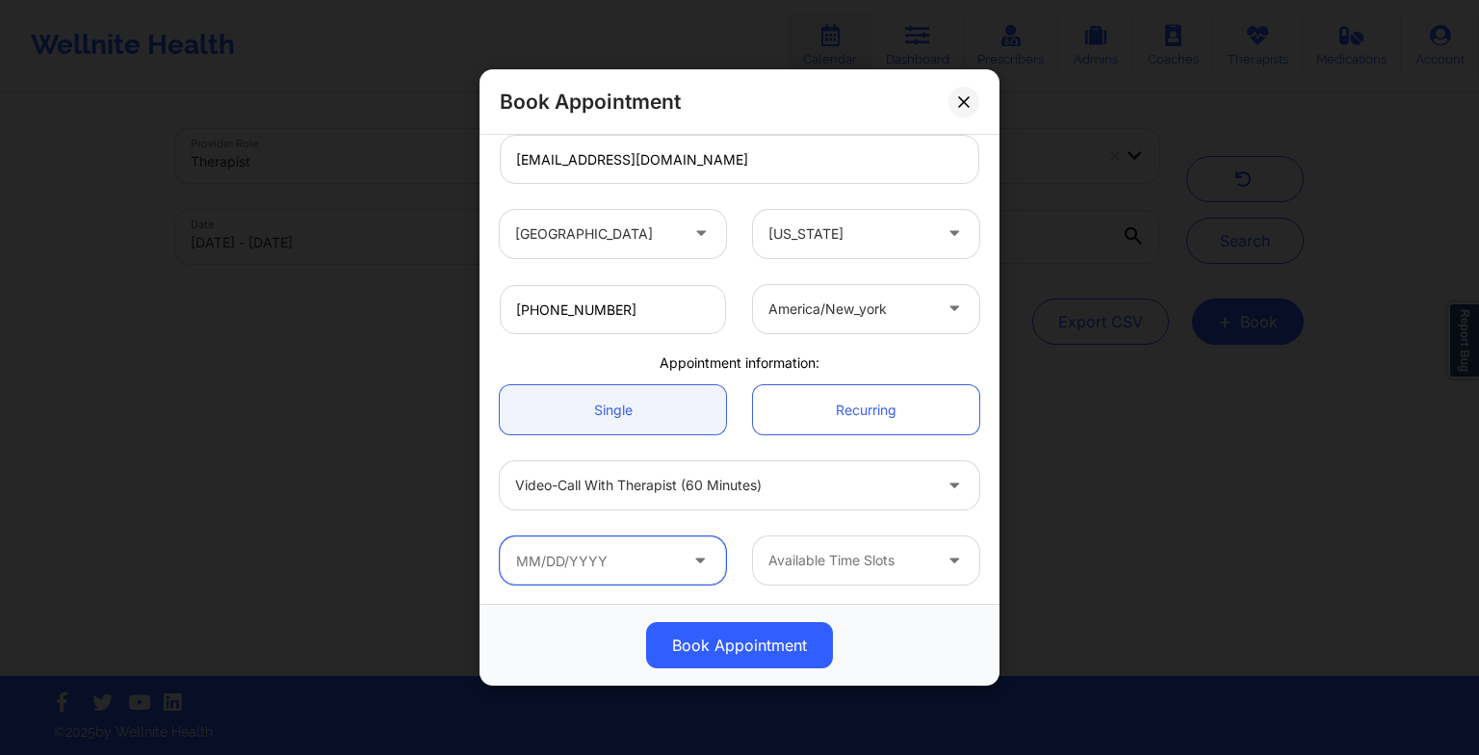
click at [616, 563] on input "text" at bounding box center [613, 560] width 226 height 48
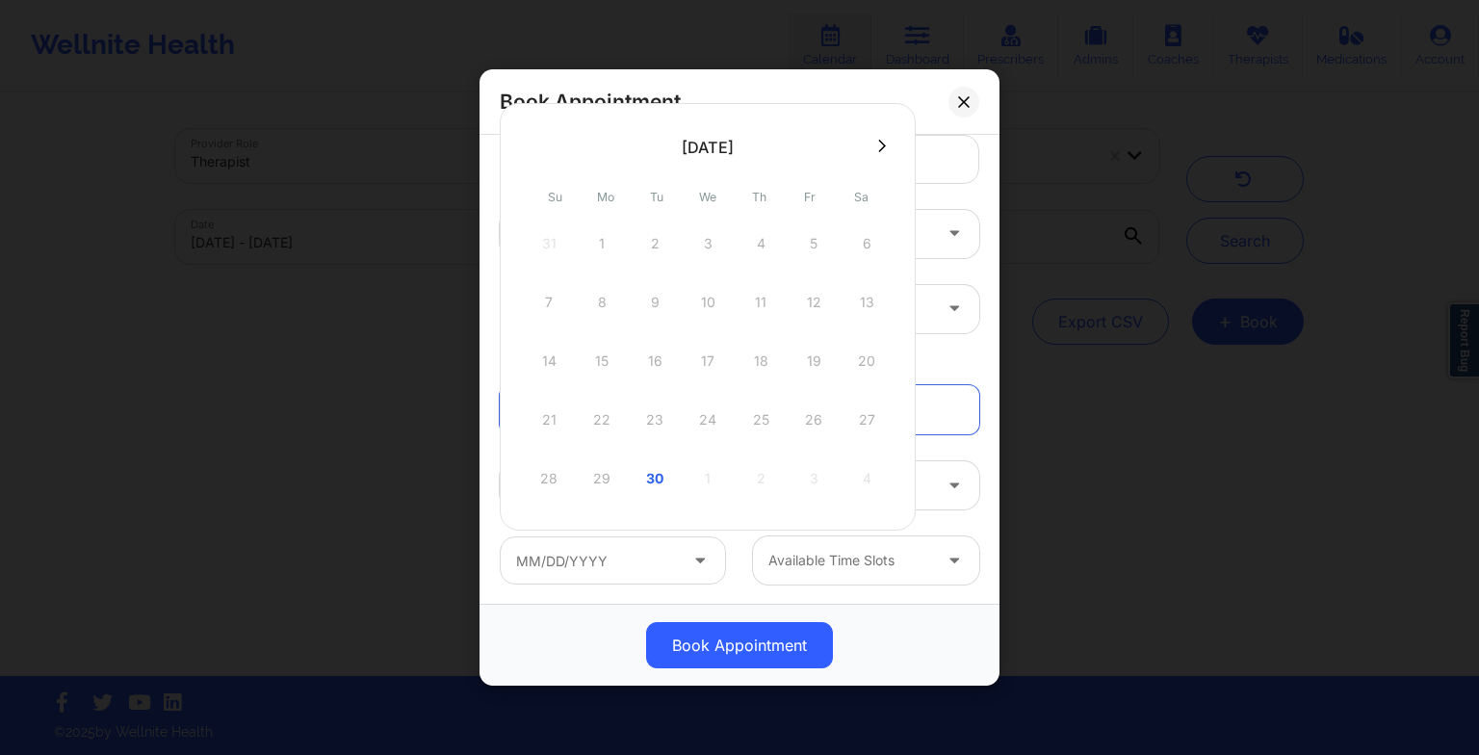
click at [893, 148] on div at bounding box center [708, 146] width 416 height 29
click at [885, 146] on icon at bounding box center [882, 146] width 8 height 13
click at [709, 366] on div "15" at bounding box center [707, 361] width 48 height 54
type input "[DATE]"
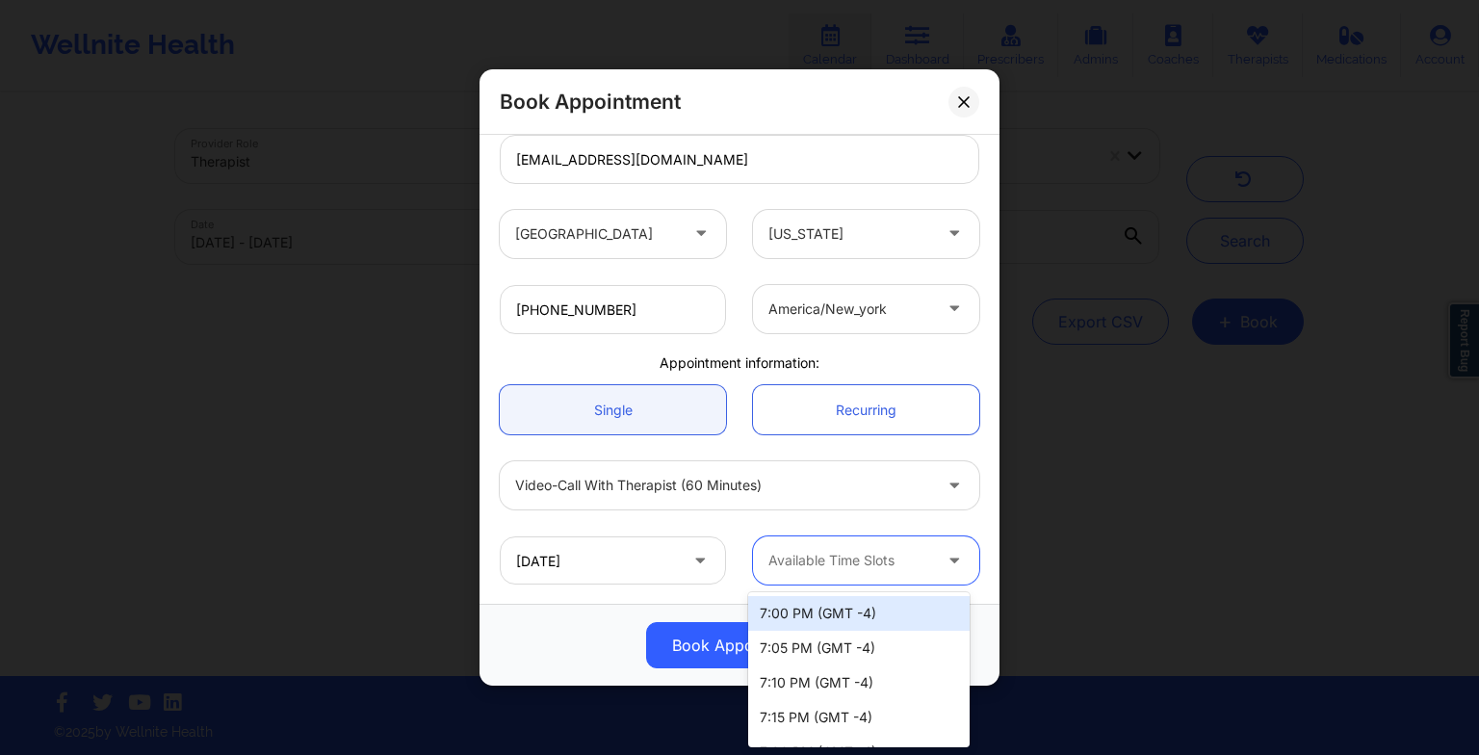
click at [828, 566] on div at bounding box center [849, 560] width 163 height 23
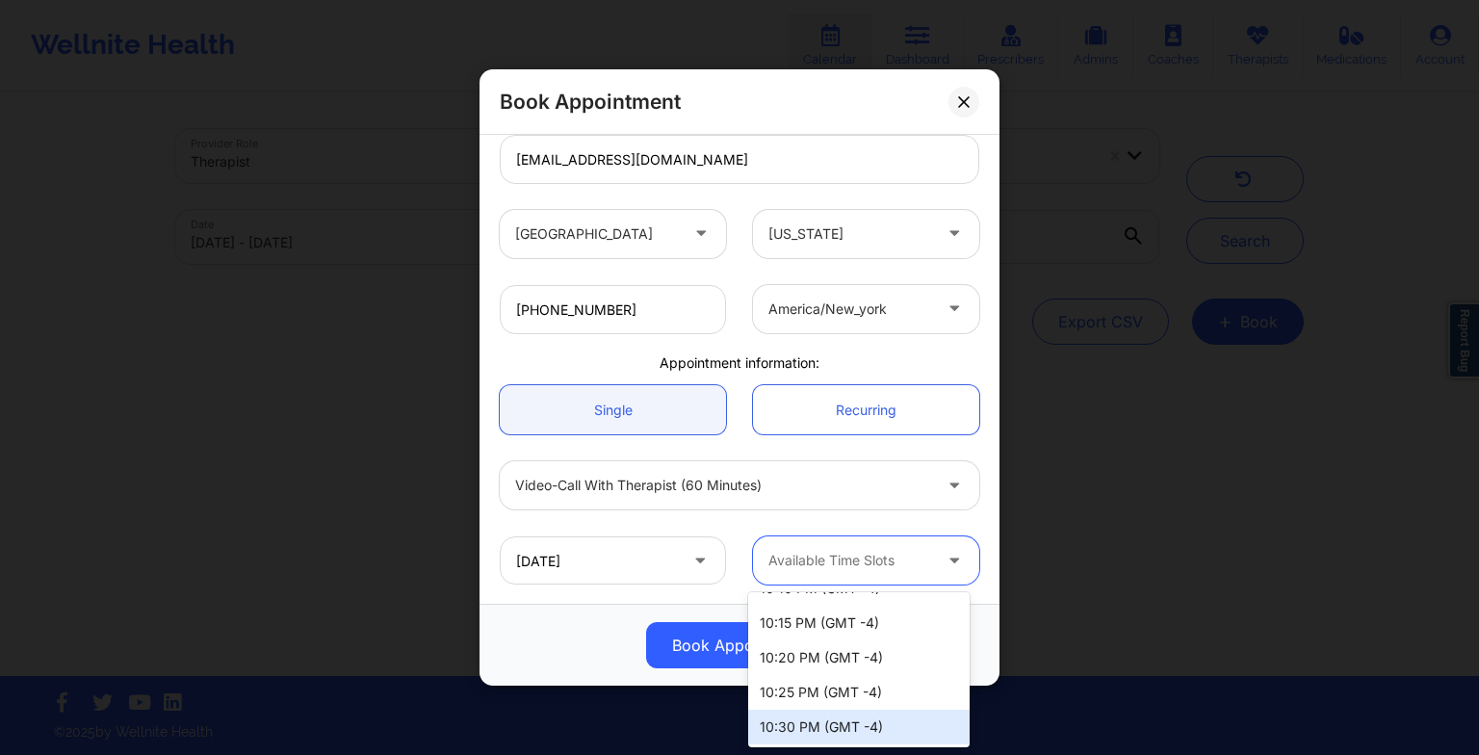
click at [825, 716] on div "10:30 PM (GMT -4)" at bounding box center [858, 726] width 221 height 35
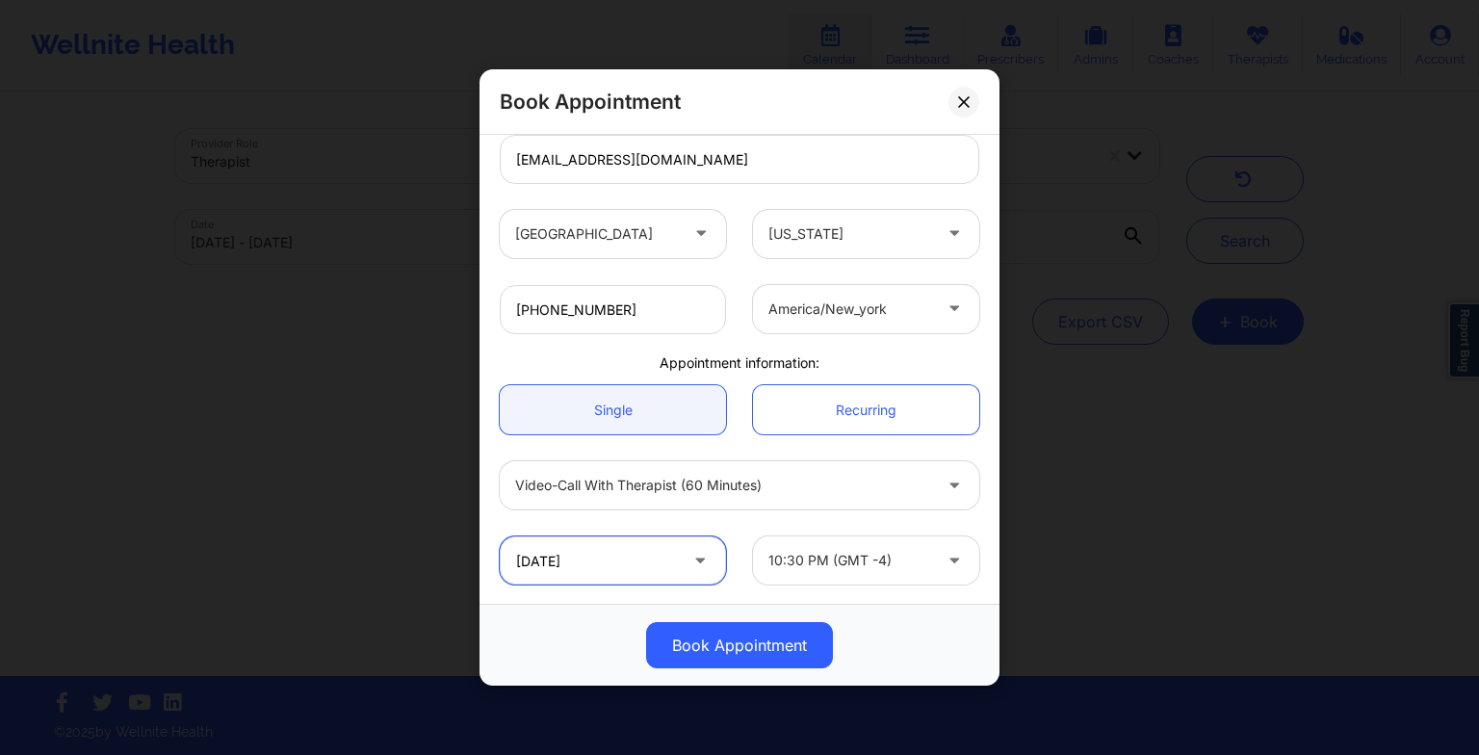
click at [615, 564] on input "[DATE]" at bounding box center [613, 560] width 226 height 48
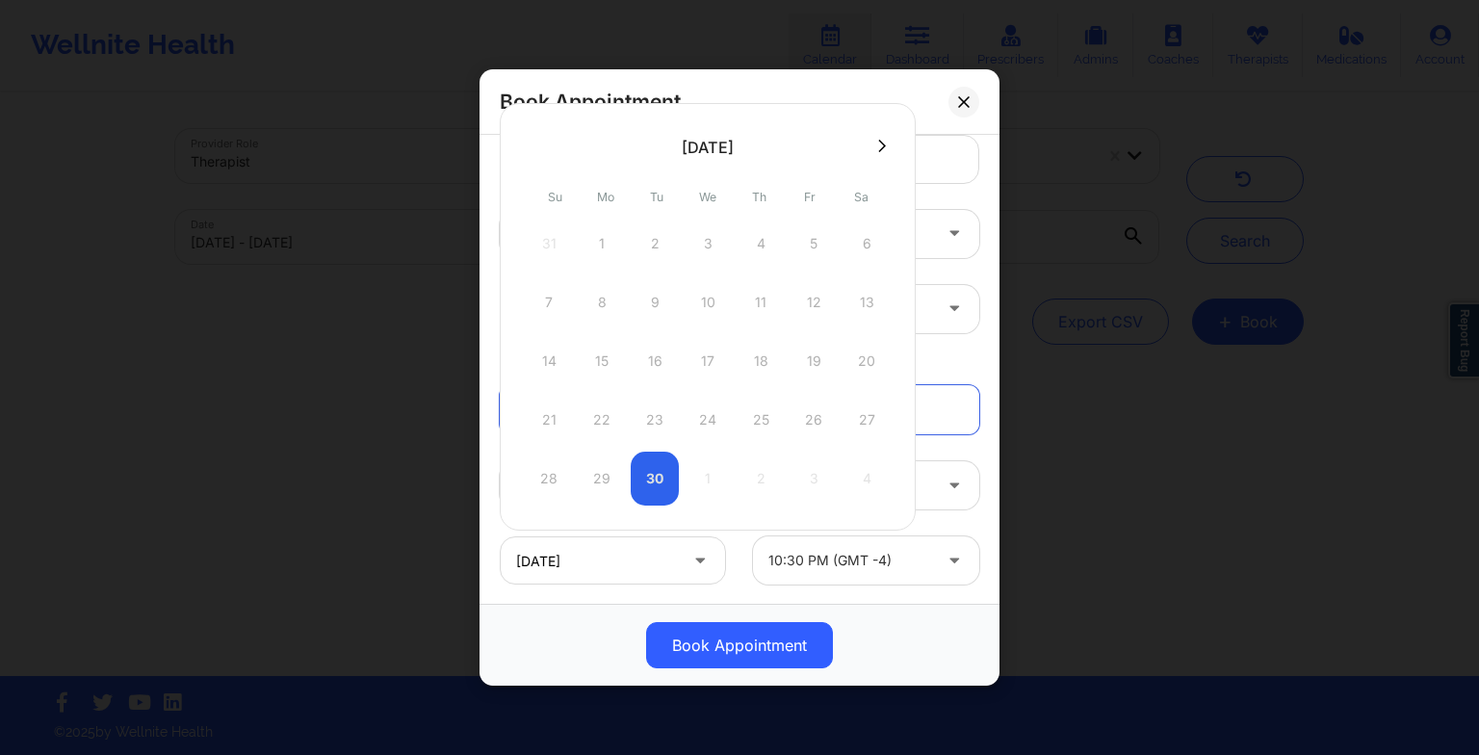
click at [879, 146] on icon at bounding box center [882, 146] width 8 height 14
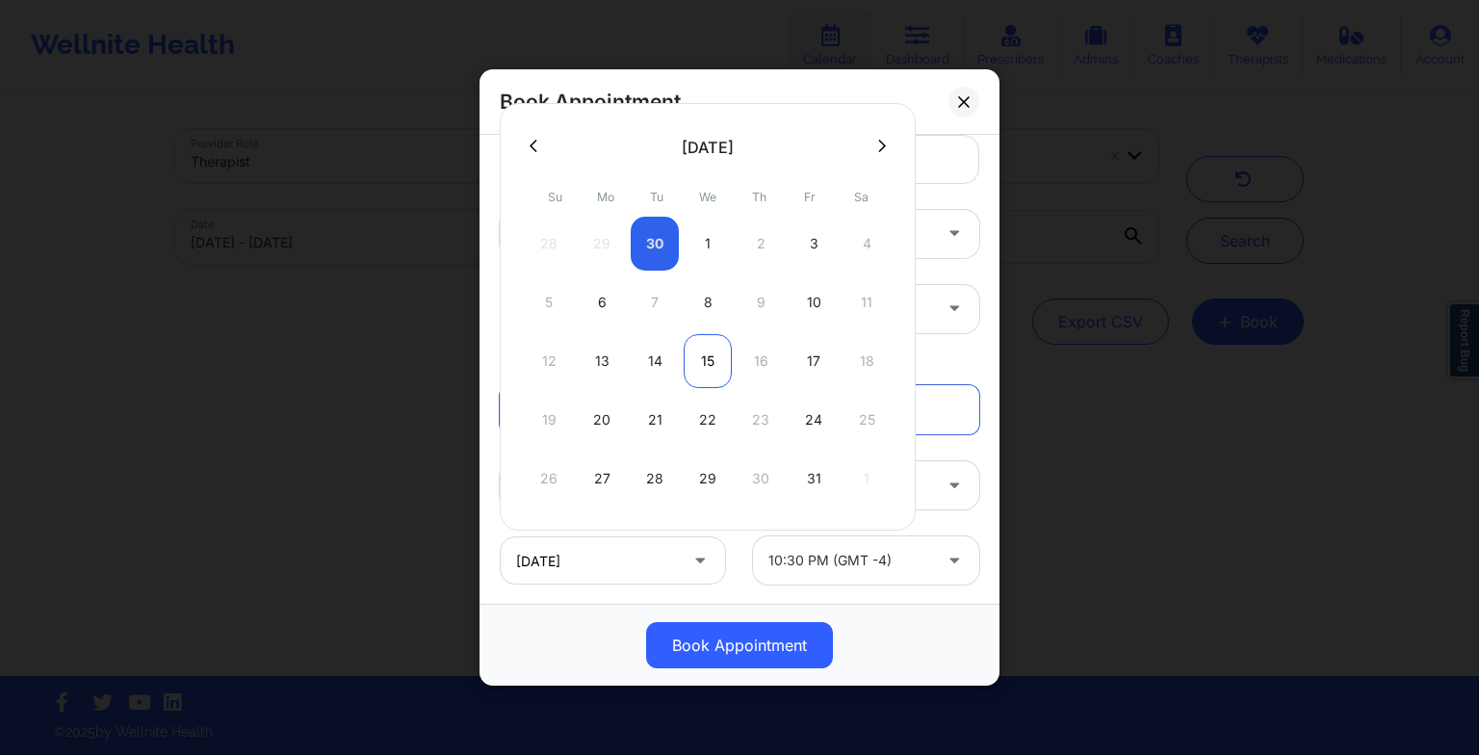
click at [705, 366] on div "15" at bounding box center [707, 361] width 48 height 54
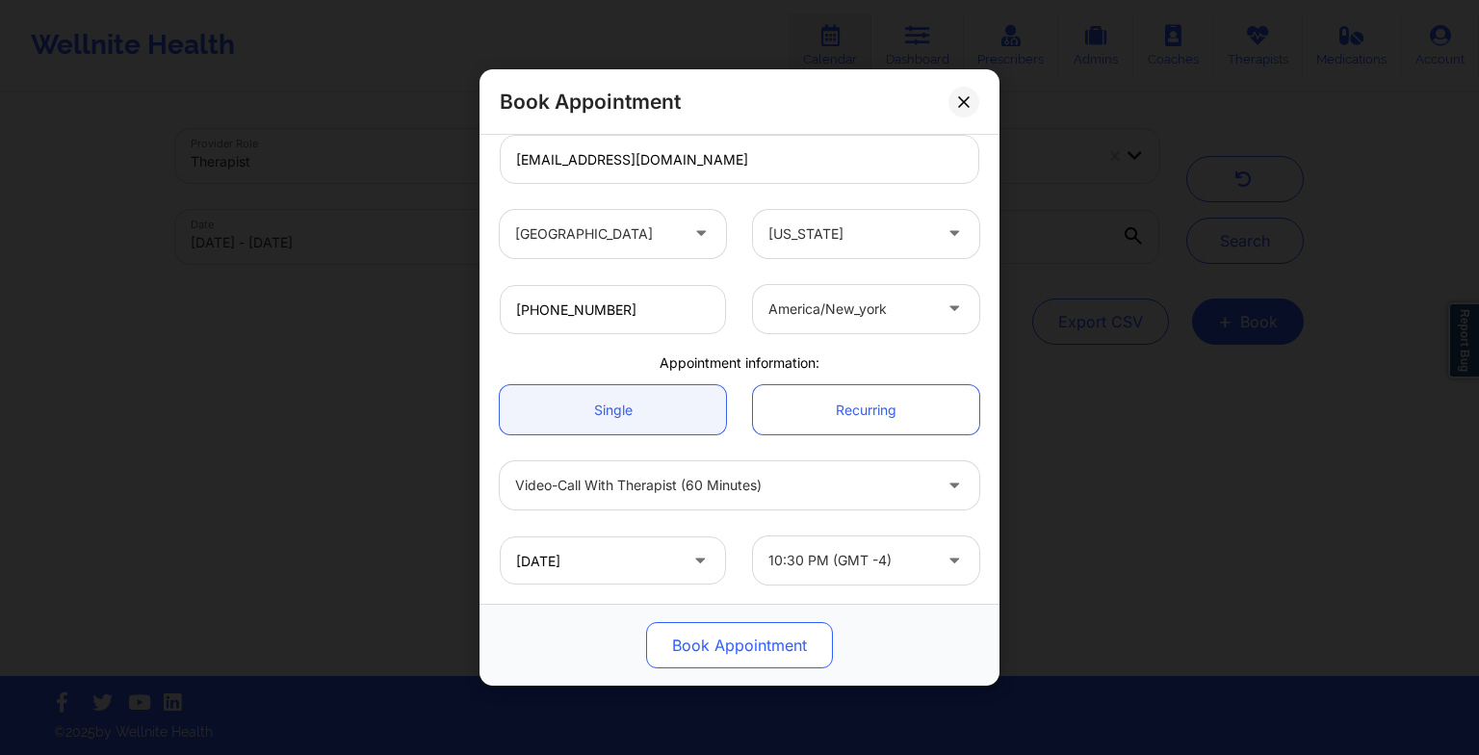
click at [694, 639] on button "Book Appointment" at bounding box center [739, 645] width 187 height 46
